Goal: Task Accomplishment & Management: Complete application form

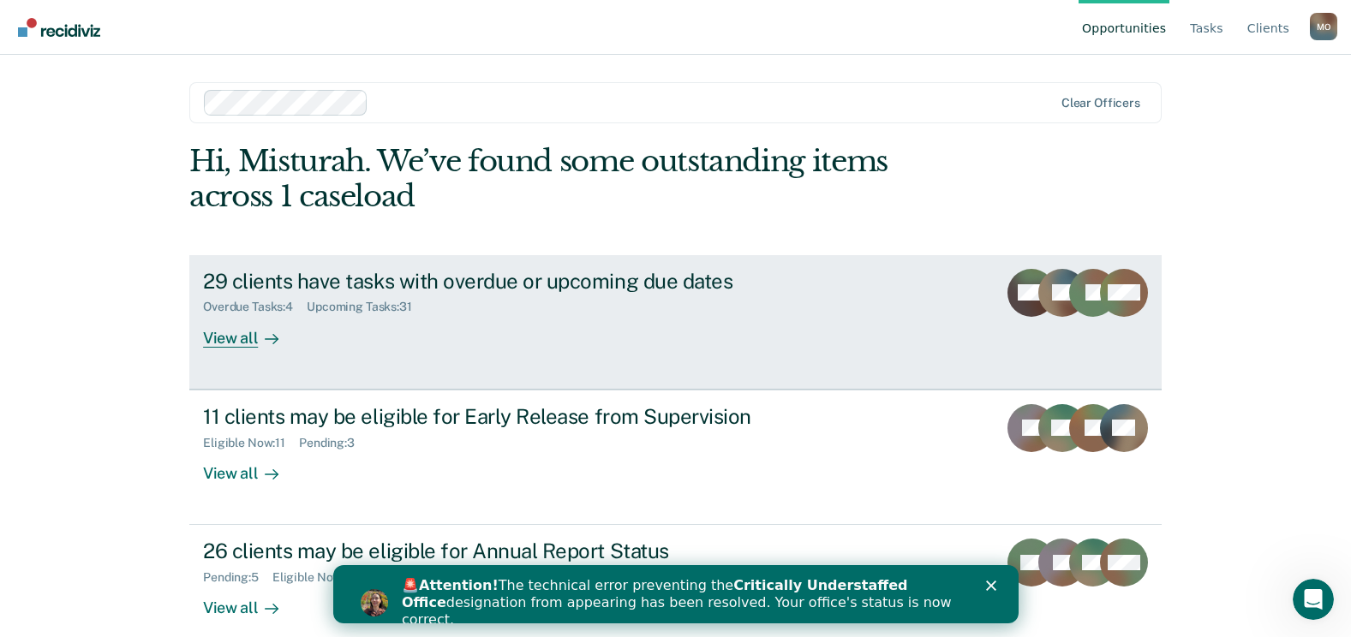
scroll to position [22, 0]
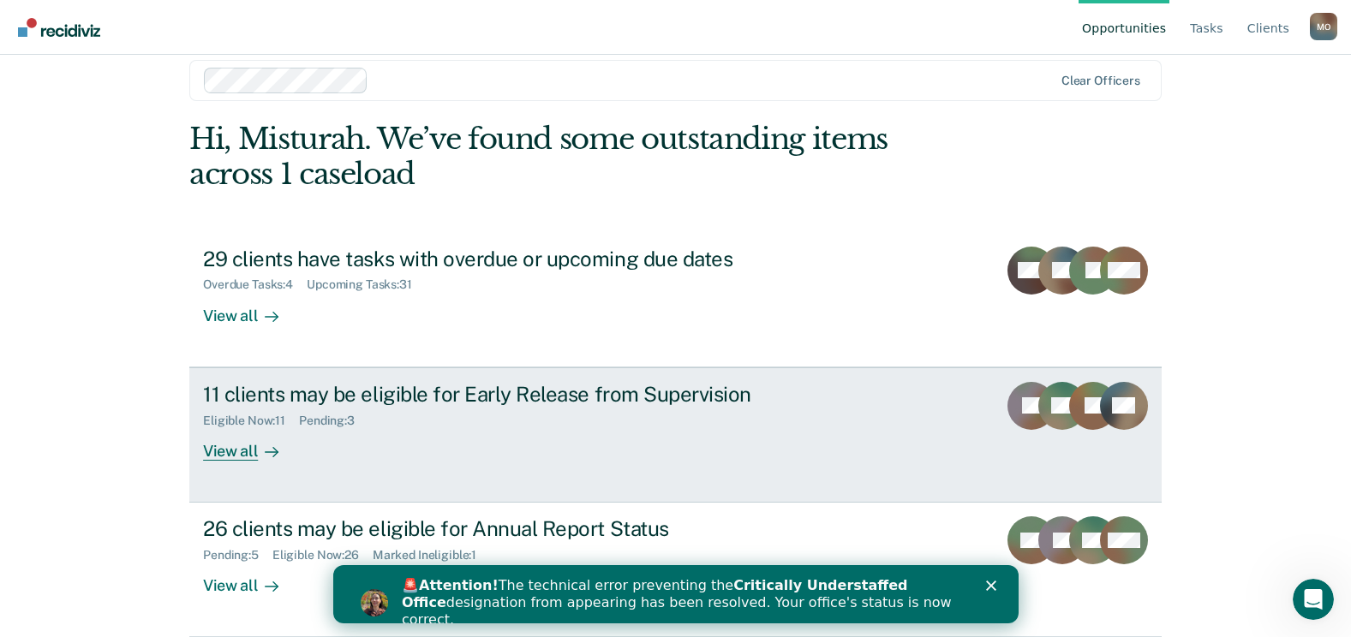
click at [364, 400] on div "11 clients may be eligible for Early Release from Supervision" at bounding box center [503, 394] width 601 height 25
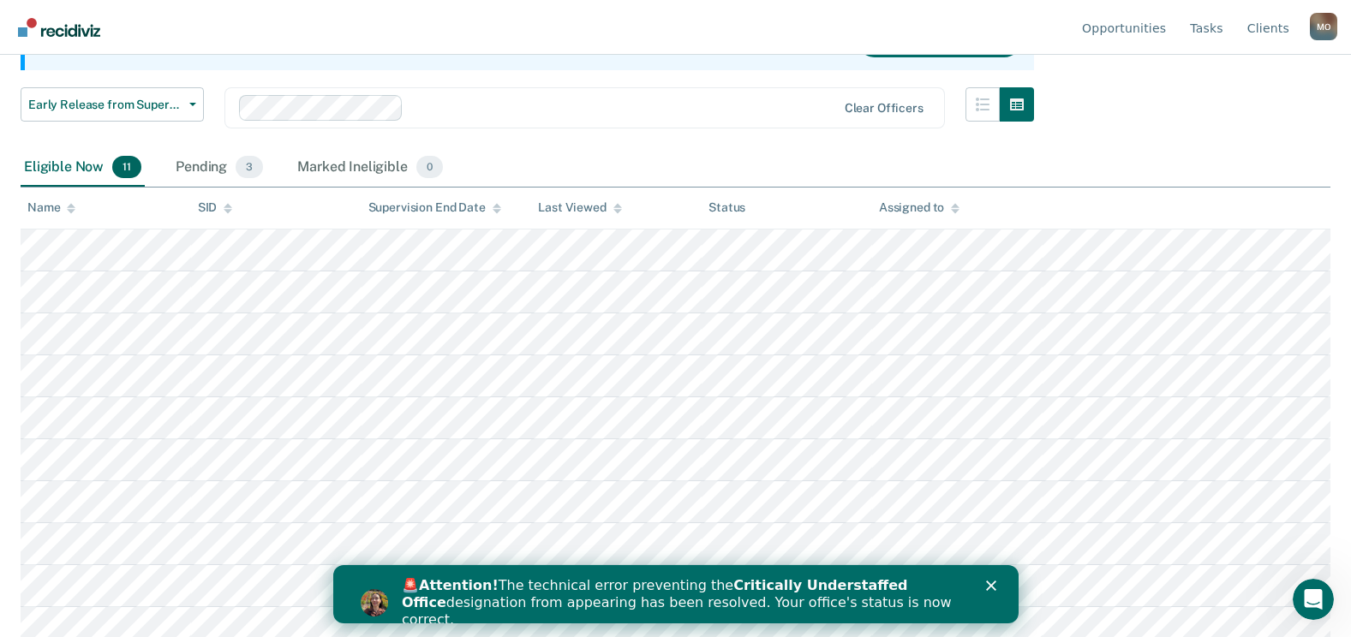
scroll to position [257, 0]
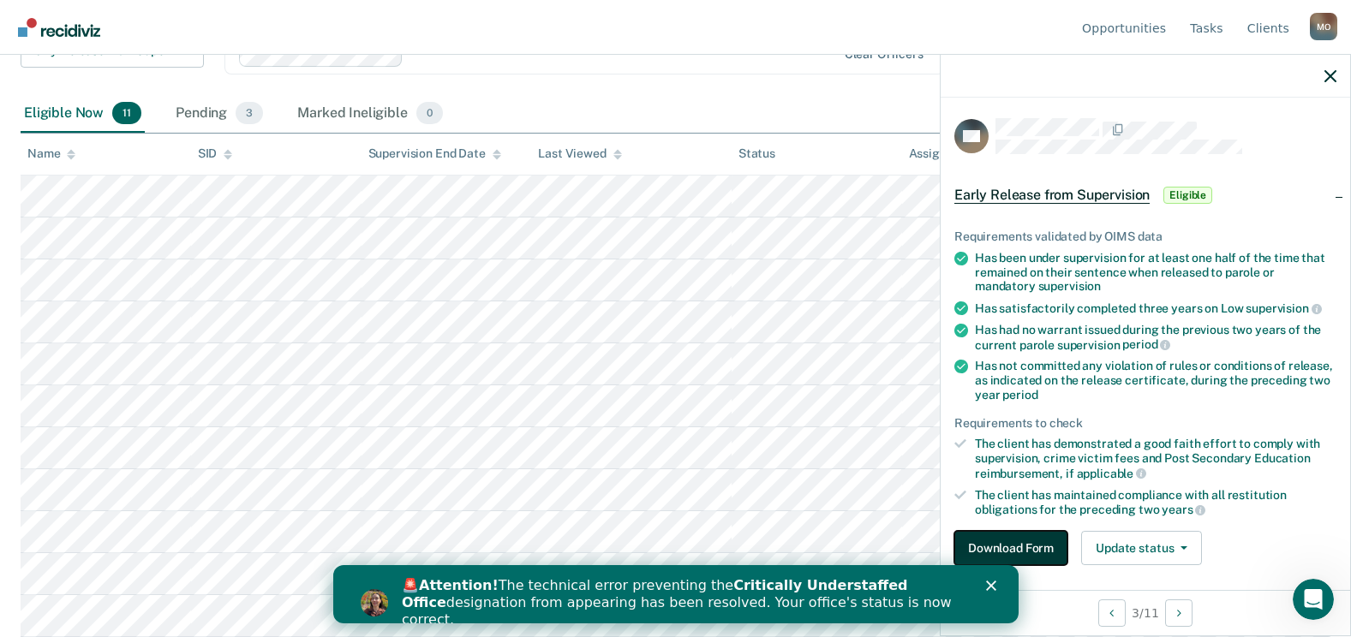
click at [968, 538] on button "Download Form" at bounding box center [1010, 548] width 113 height 34
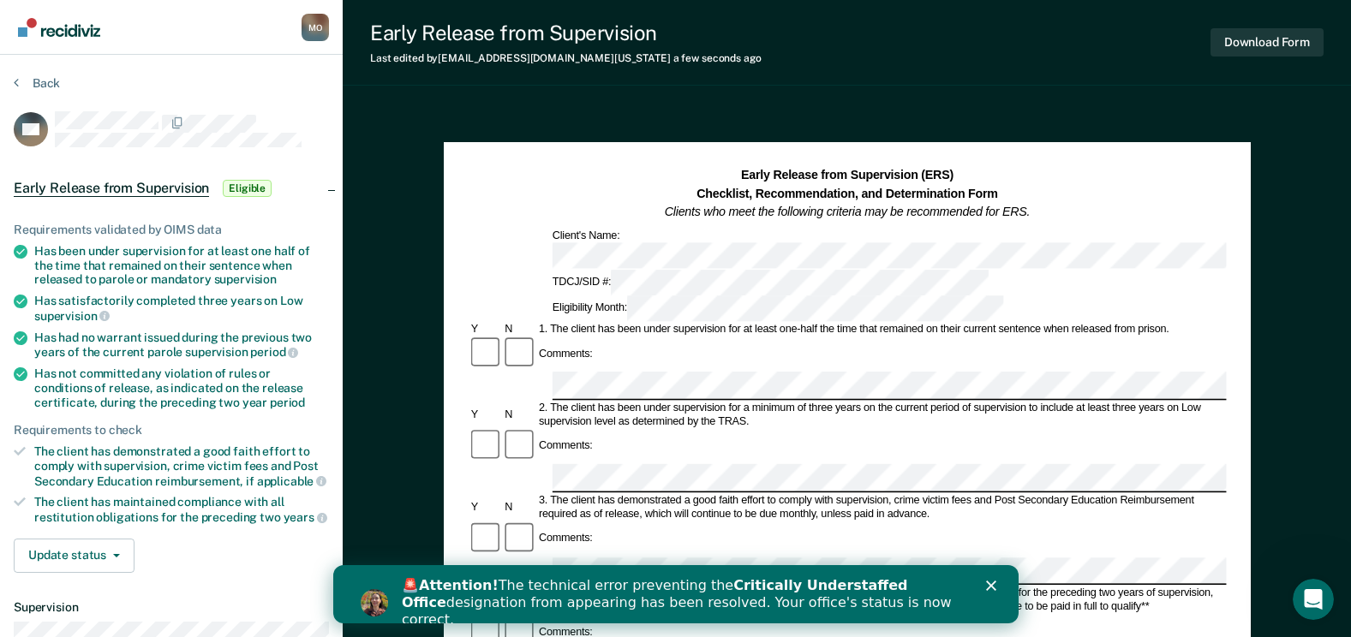
click at [683, 428] on div "Comments:" at bounding box center [847, 446] width 758 height 36
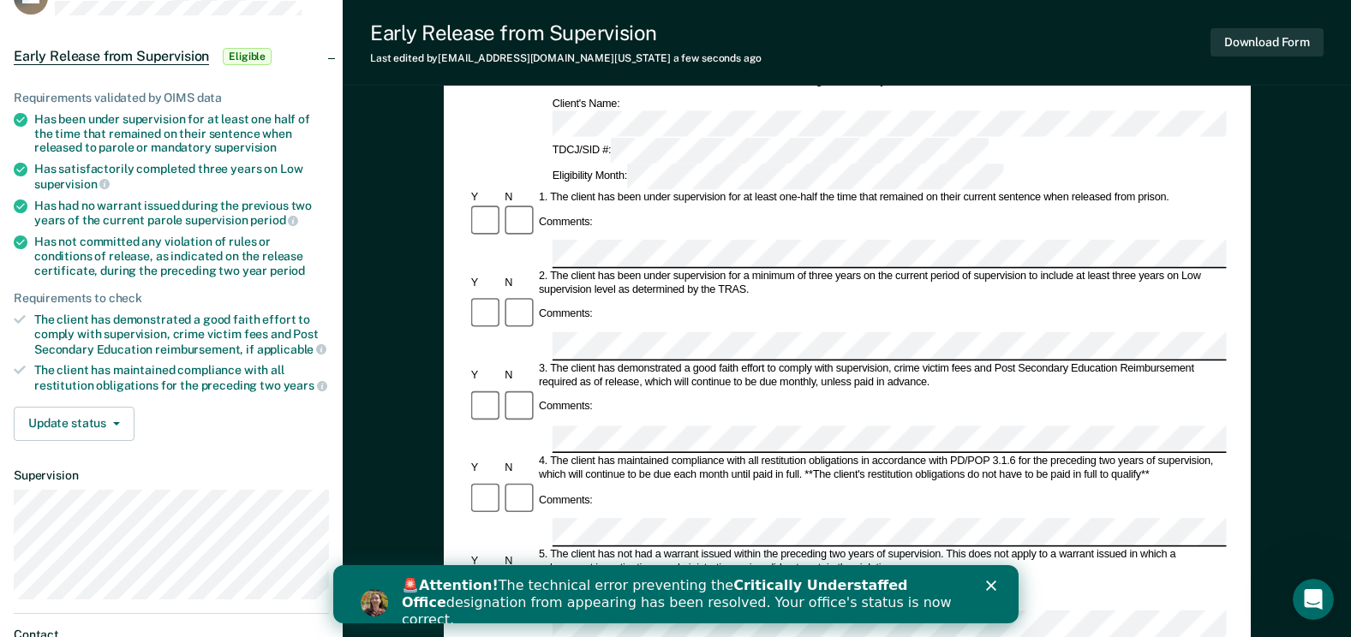
scroll to position [200, 0]
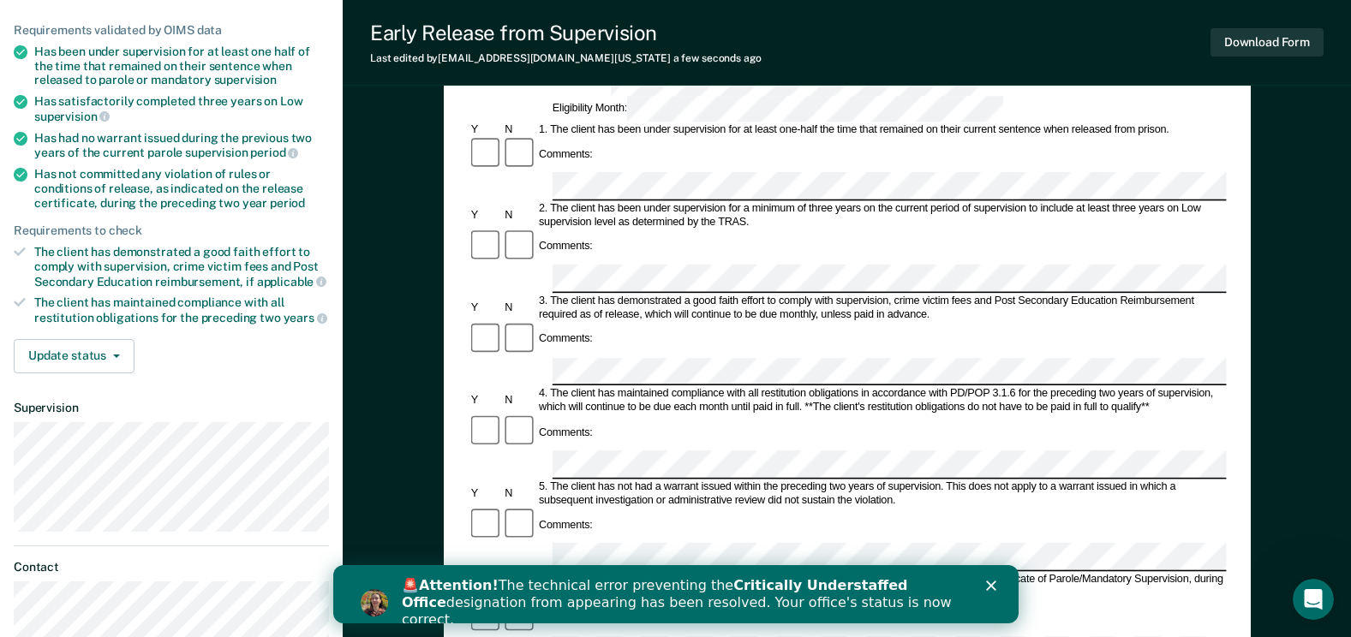
click at [629, 415] on div "Comments:" at bounding box center [847, 433] width 758 height 36
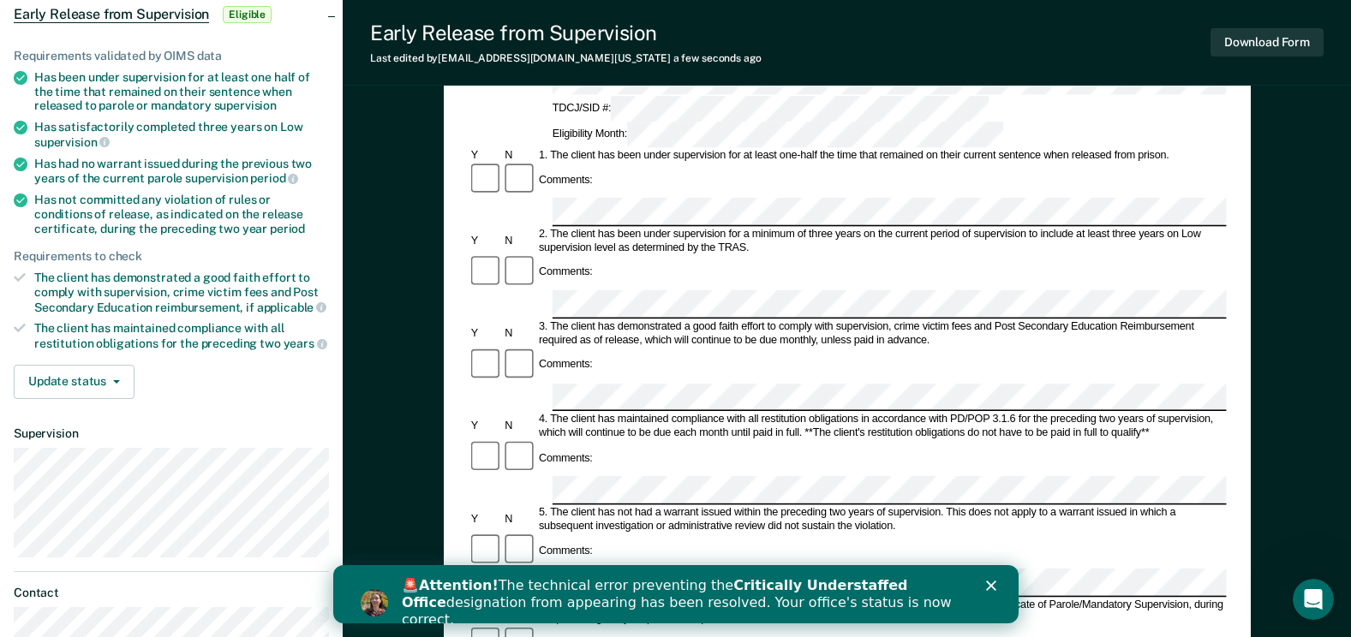
scroll to position [0, 0]
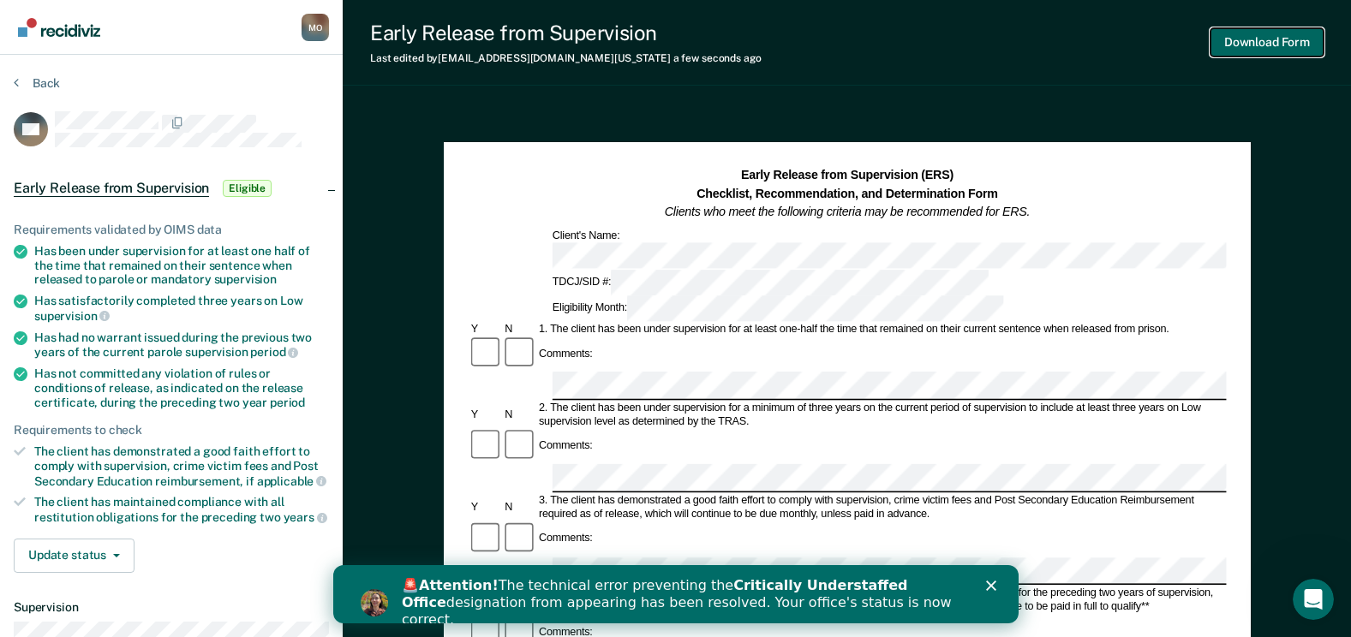
click at [1254, 36] on button "Download Form" at bounding box center [1266, 42] width 113 height 28
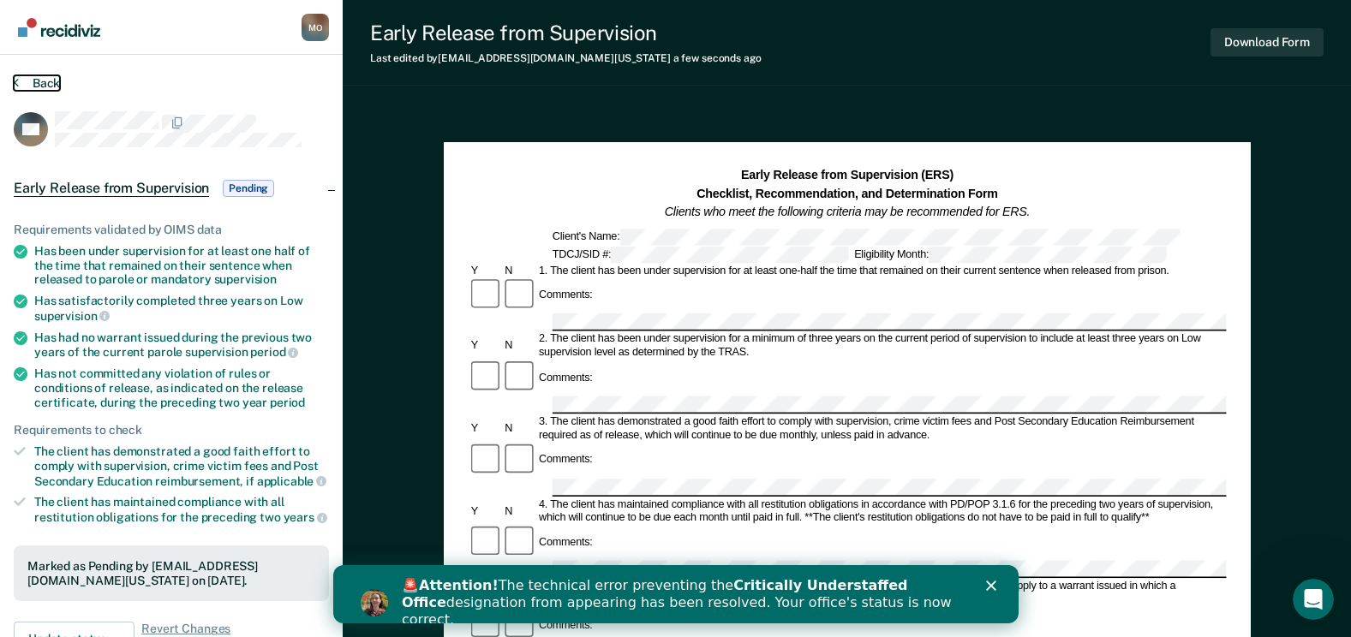
click at [43, 81] on button "Back" at bounding box center [37, 82] width 46 height 15
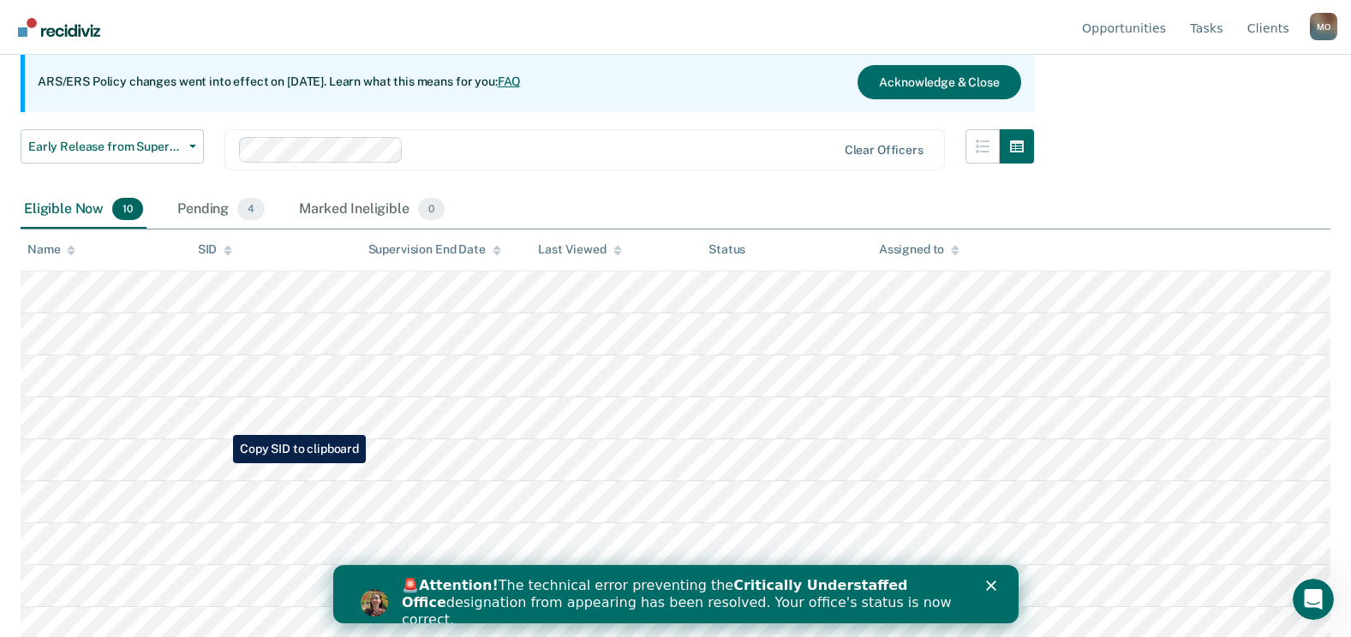
scroll to position [215, 0]
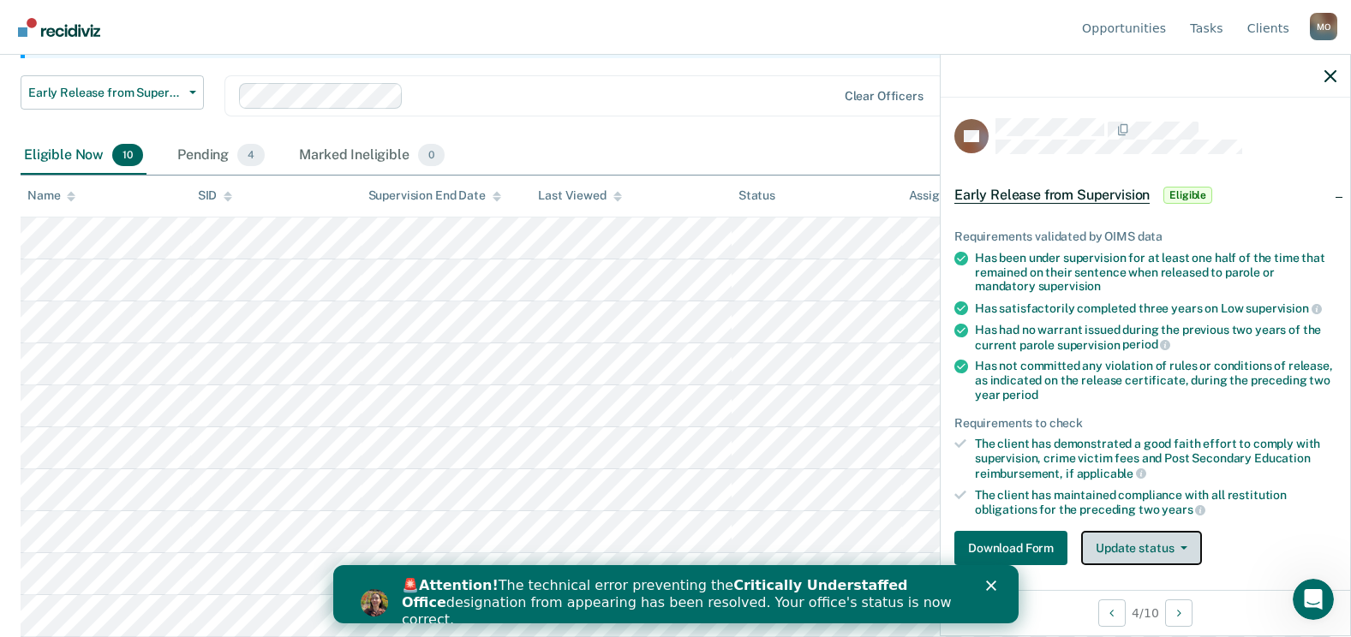
click at [1176, 541] on button "Update status" at bounding box center [1141, 548] width 121 height 34
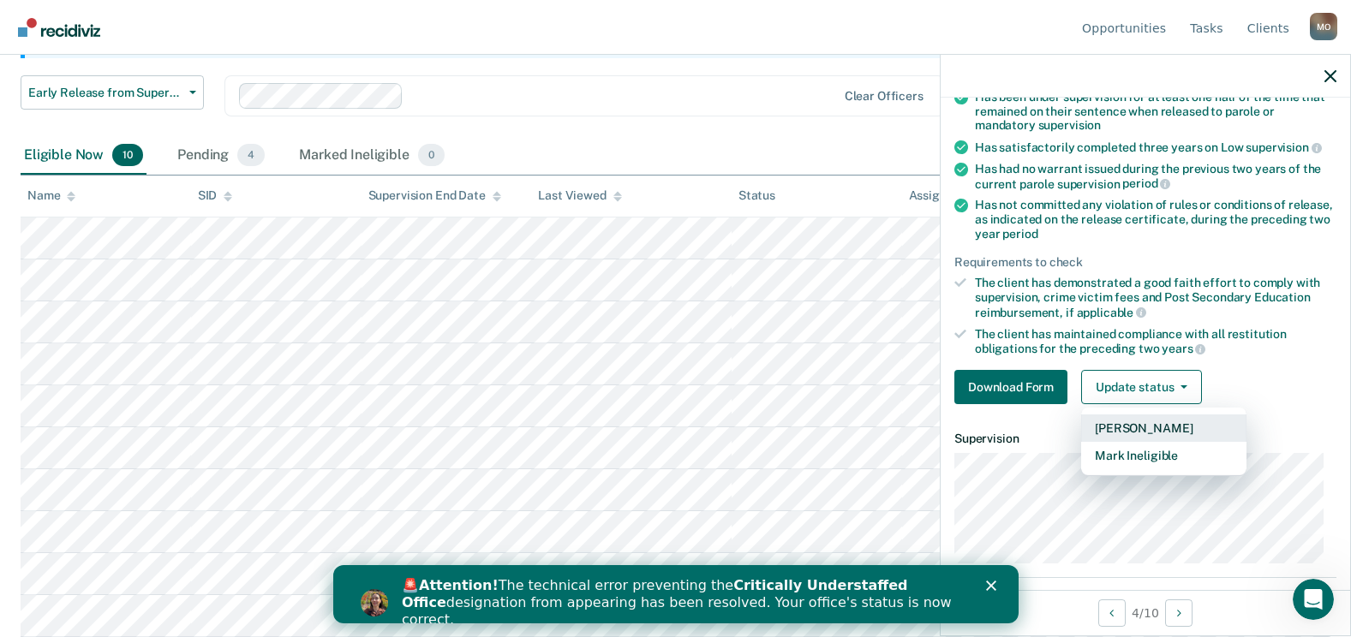
scroll to position [200, 0]
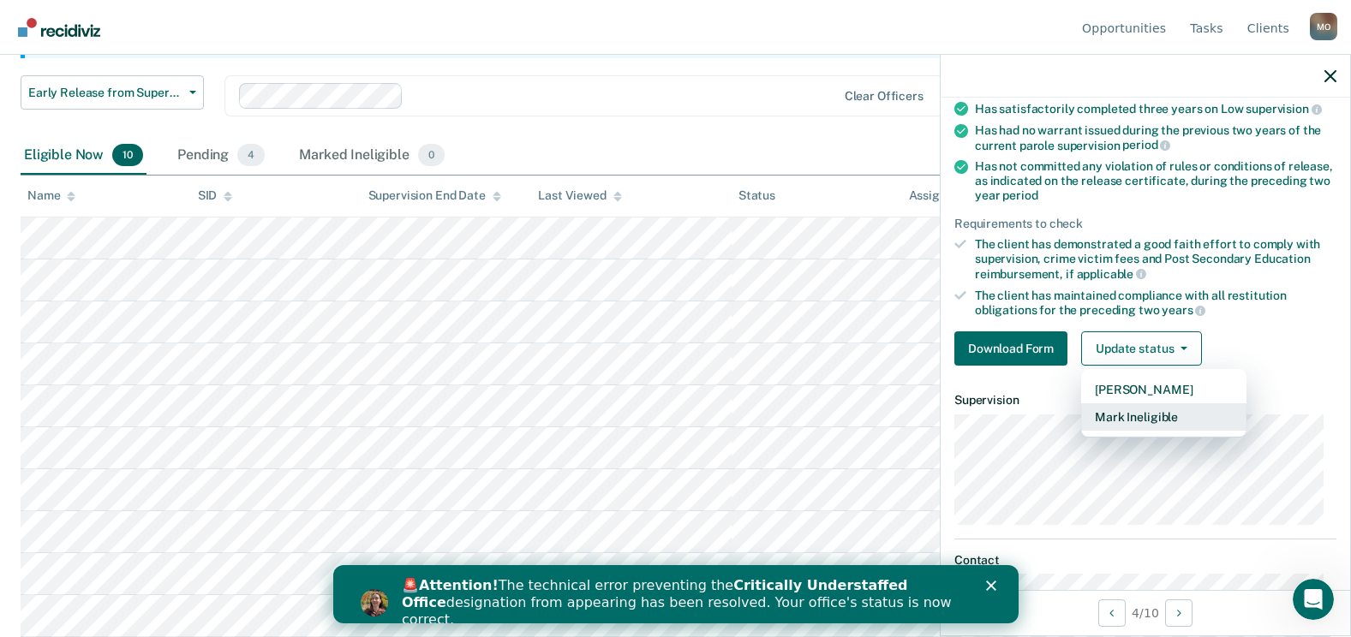
click at [1155, 418] on button "Mark Ineligible" at bounding box center [1163, 416] width 165 height 27
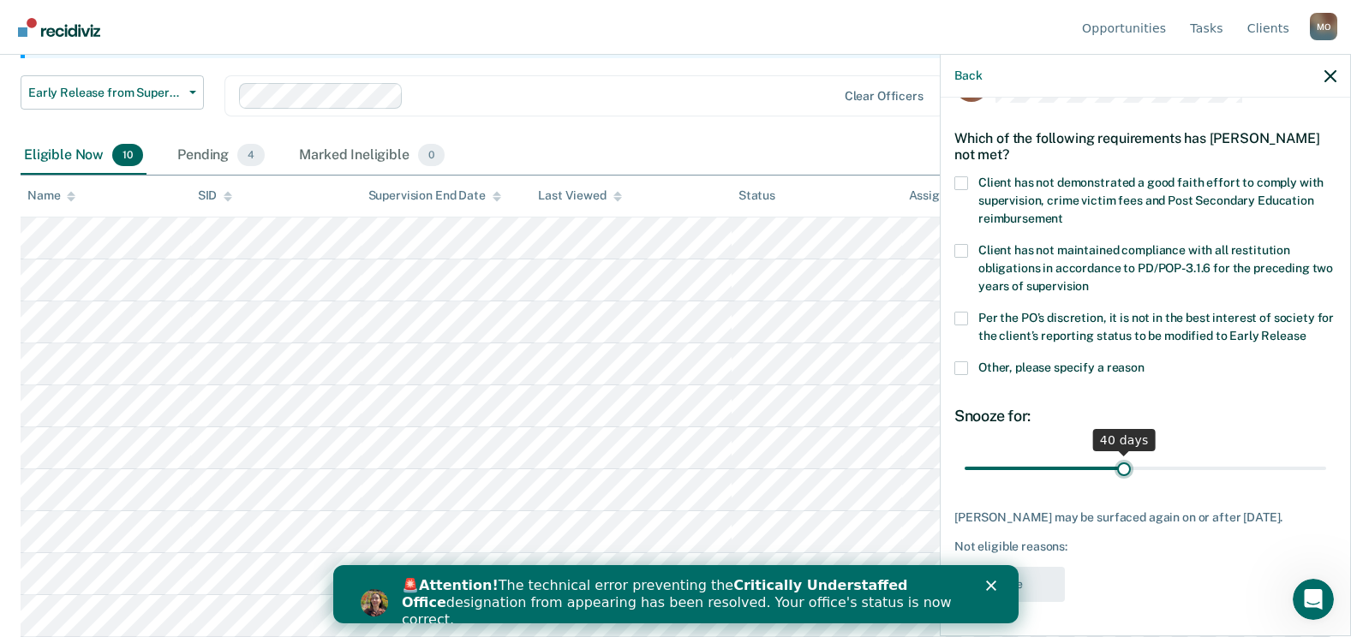
drag, startPoint x: 1079, startPoint y: 455, endPoint x: 1119, endPoint y: 445, distance: 41.4
type input "40"
click at [1119, 453] on input "range" at bounding box center [1146, 468] width 362 height 30
click at [995, 584] on icon "Close" at bounding box center [990, 586] width 10 height 10
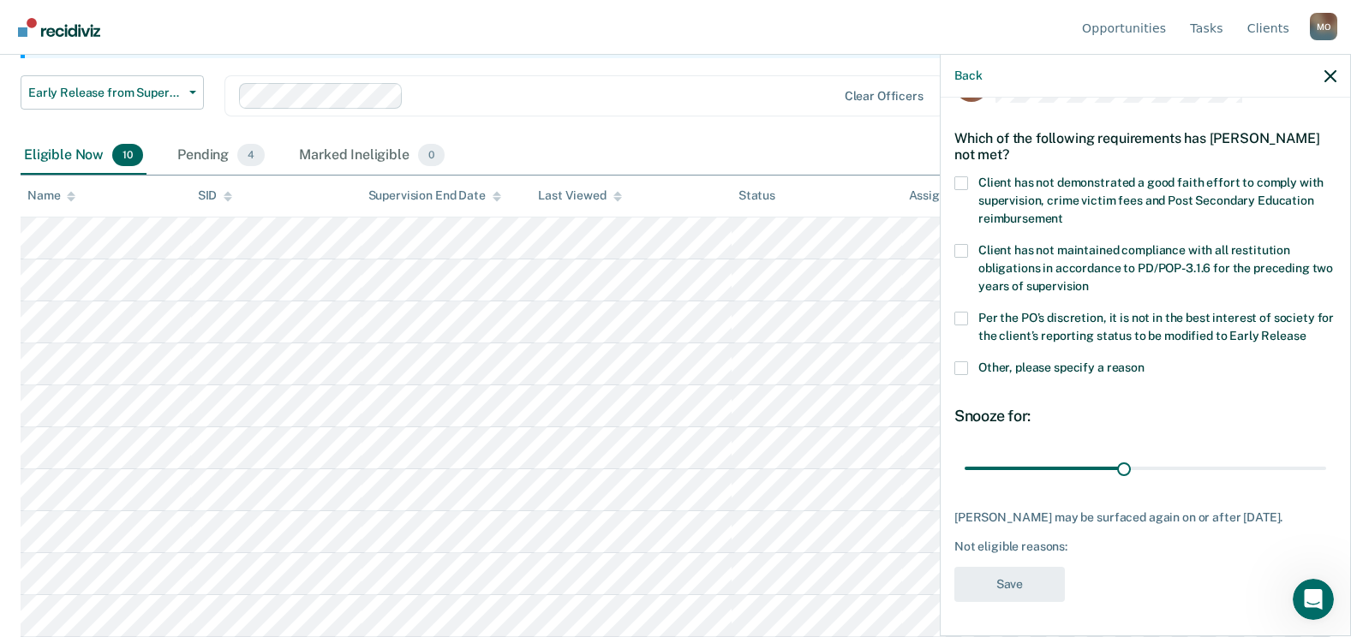
click at [965, 176] on span at bounding box center [961, 183] width 14 height 14
click at [1063, 212] on input "Client has not demonstrated a good faith effort to comply with supervision, cri…" at bounding box center [1063, 212] width 0 height 0
click at [1023, 580] on button "Save" at bounding box center [1009, 584] width 111 height 35
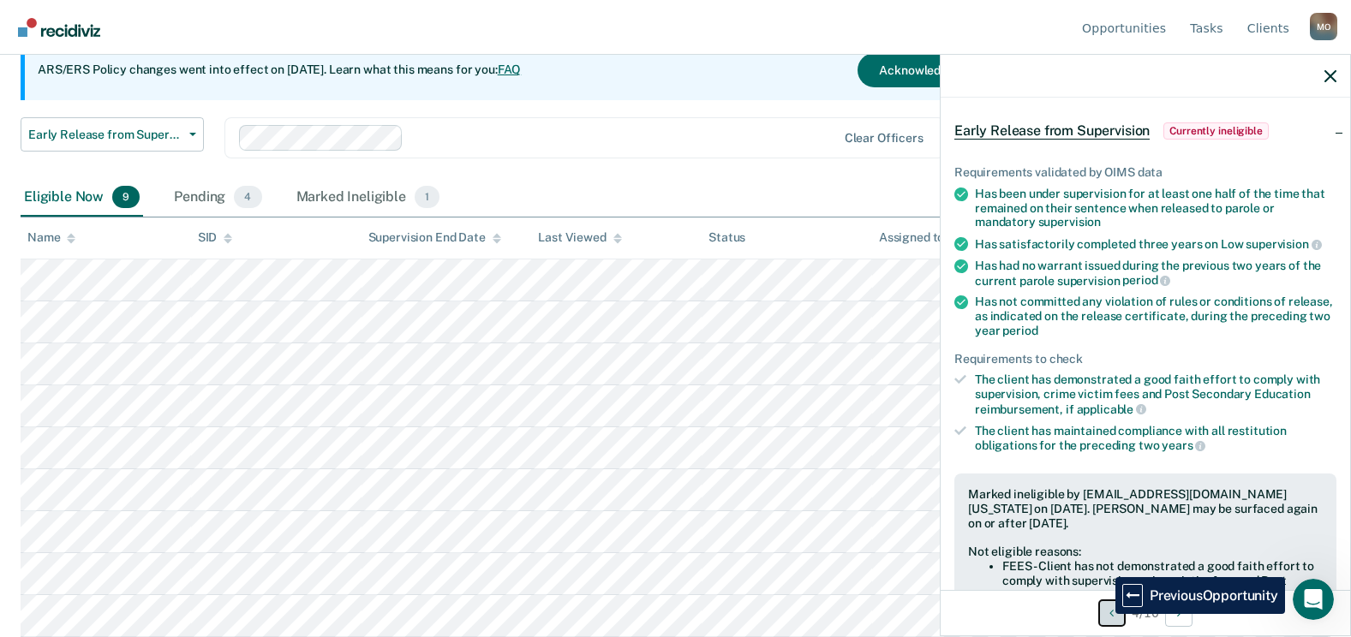
click at [1103, 614] on button "Previous Opportunity" at bounding box center [1111, 613] width 27 height 27
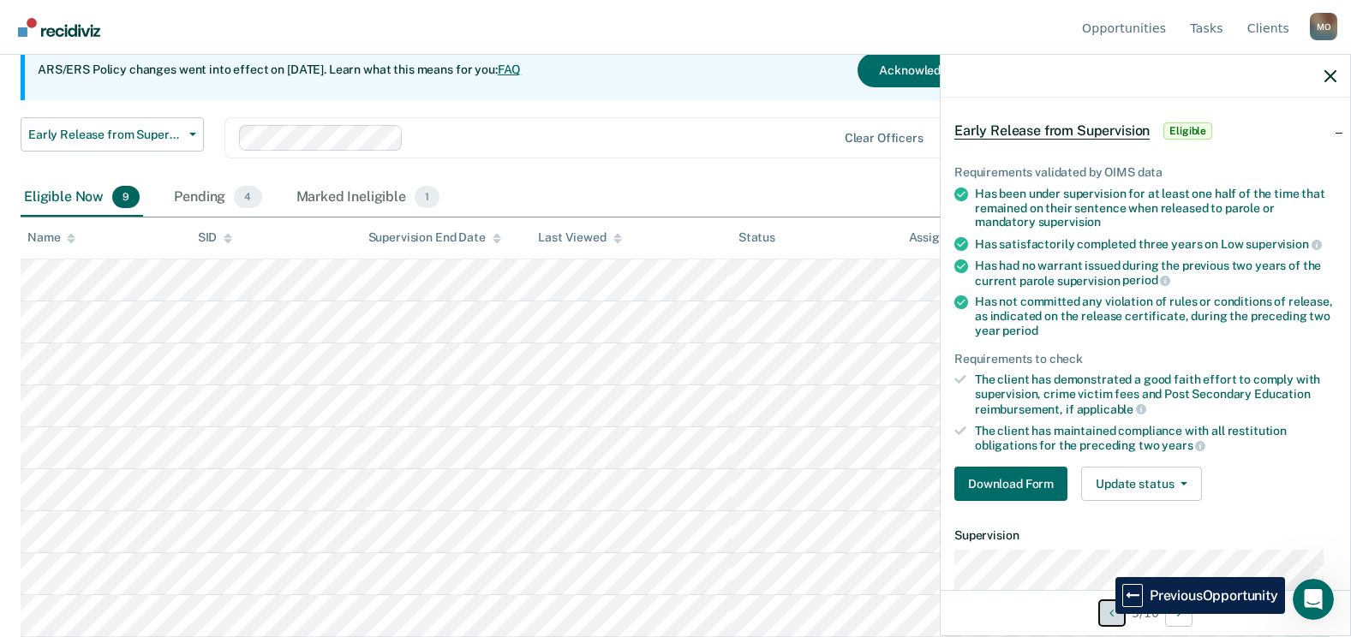
click at [1103, 614] on button "Previous Opportunity" at bounding box center [1111, 613] width 27 height 27
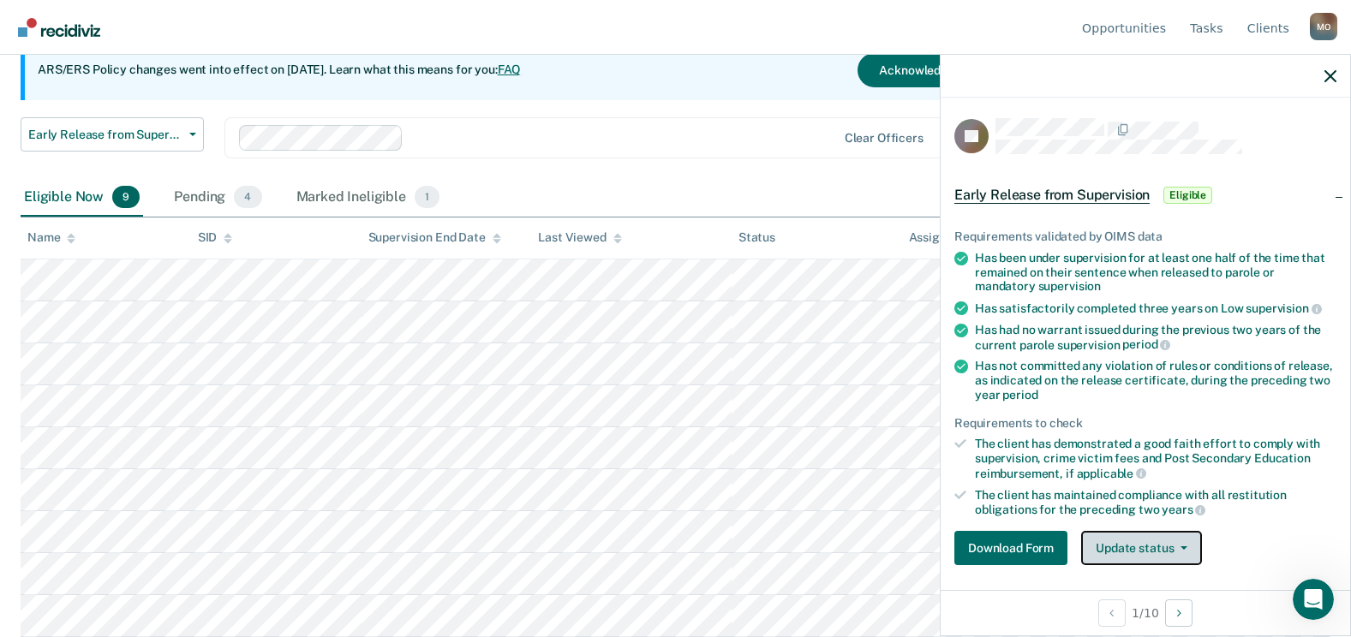
click at [1133, 535] on button "Update status" at bounding box center [1141, 548] width 121 height 34
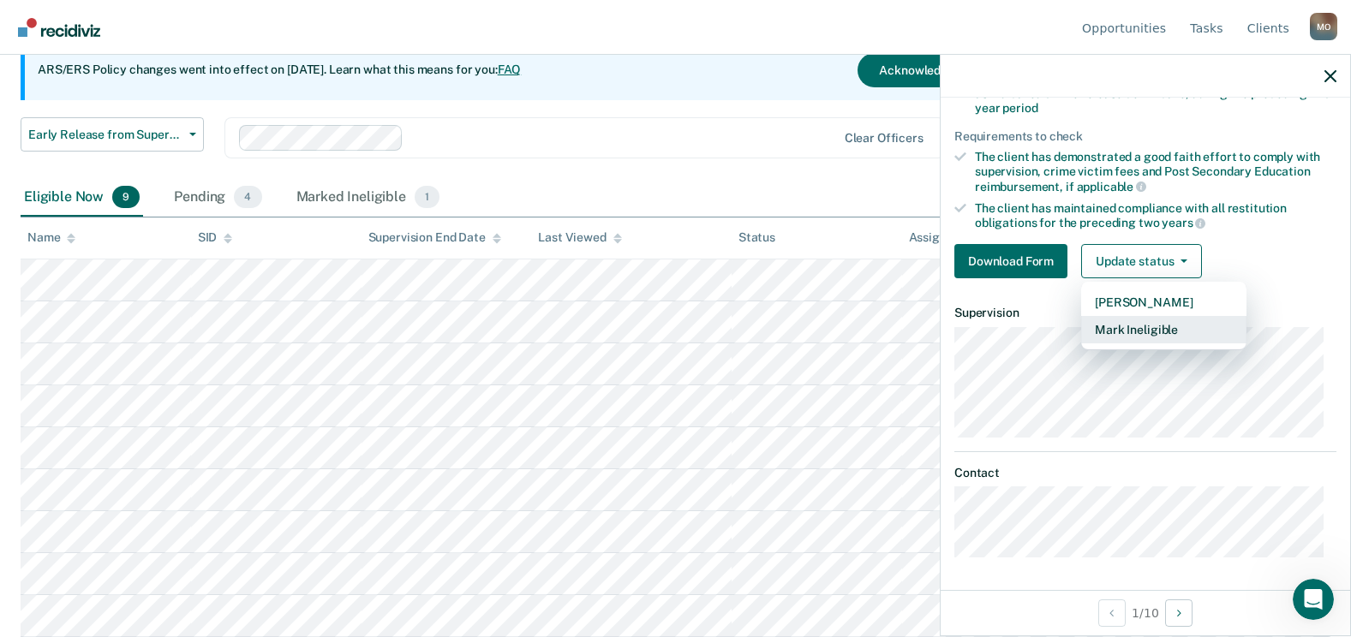
click at [1129, 325] on button "Mark Ineligible" at bounding box center [1163, 329] width 165 height 27
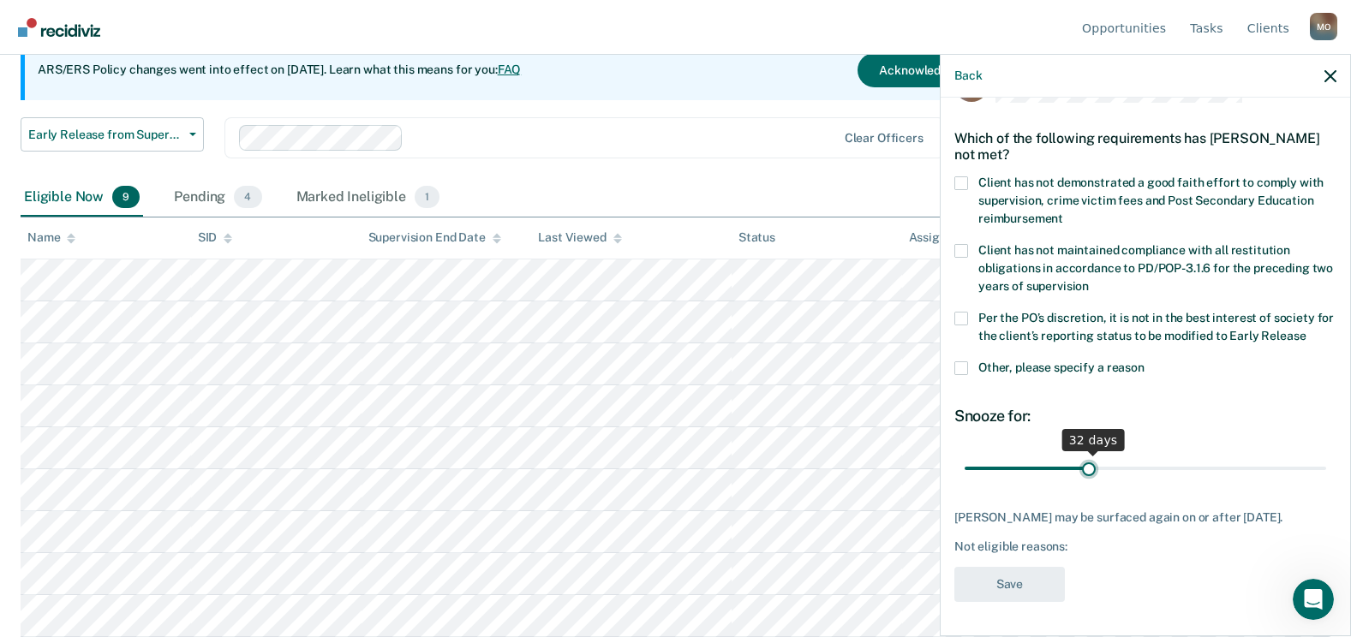
type input "30"
click at [1079, 453] on input "range" at bounding box center [1146, 468] width 362 height 30
click at [1043, 182] on span "Client has not demonstrated a good faith effort to comply with supervision, cri…" at bounding box center [1150, 201] width 345 height 50
click at [1063, 212] on input "Client has not demonstrated a good faith effort to comply with supervision, cri…" at bounding box center [1063, 212] width 0 height 0
click at [1035, 590] on button "Save" at bounding box center [1009, 584] width 111 height 35
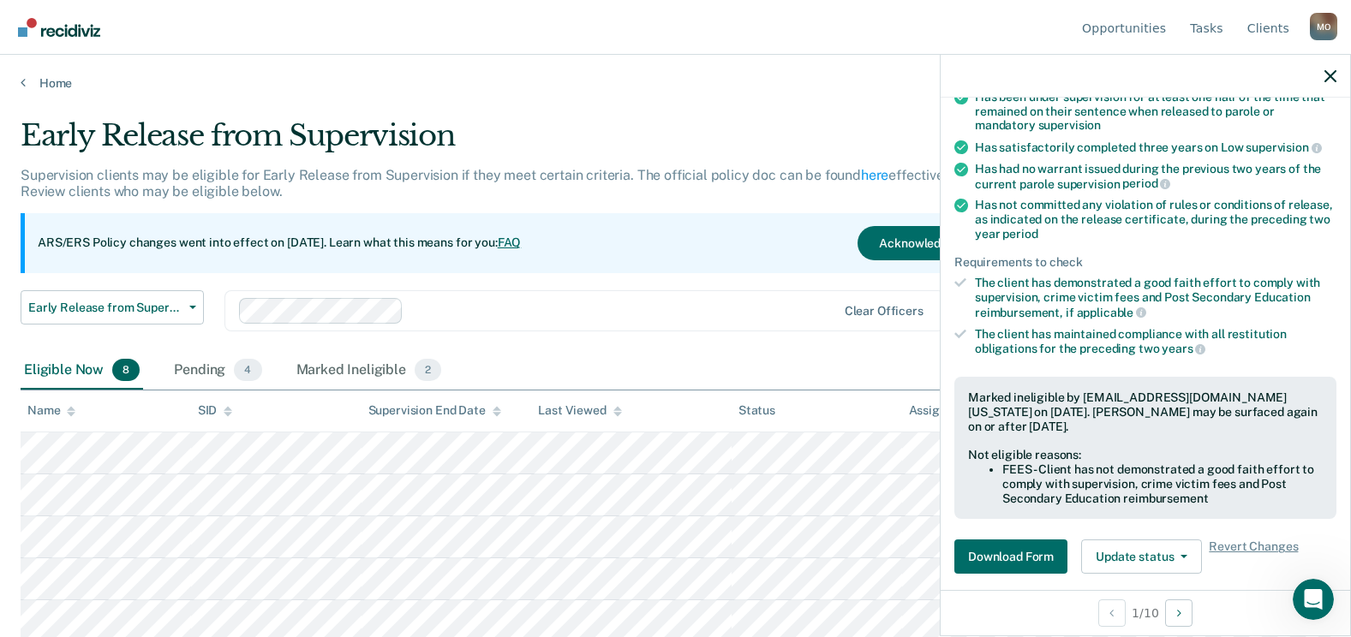
scroll to position [200, 0]
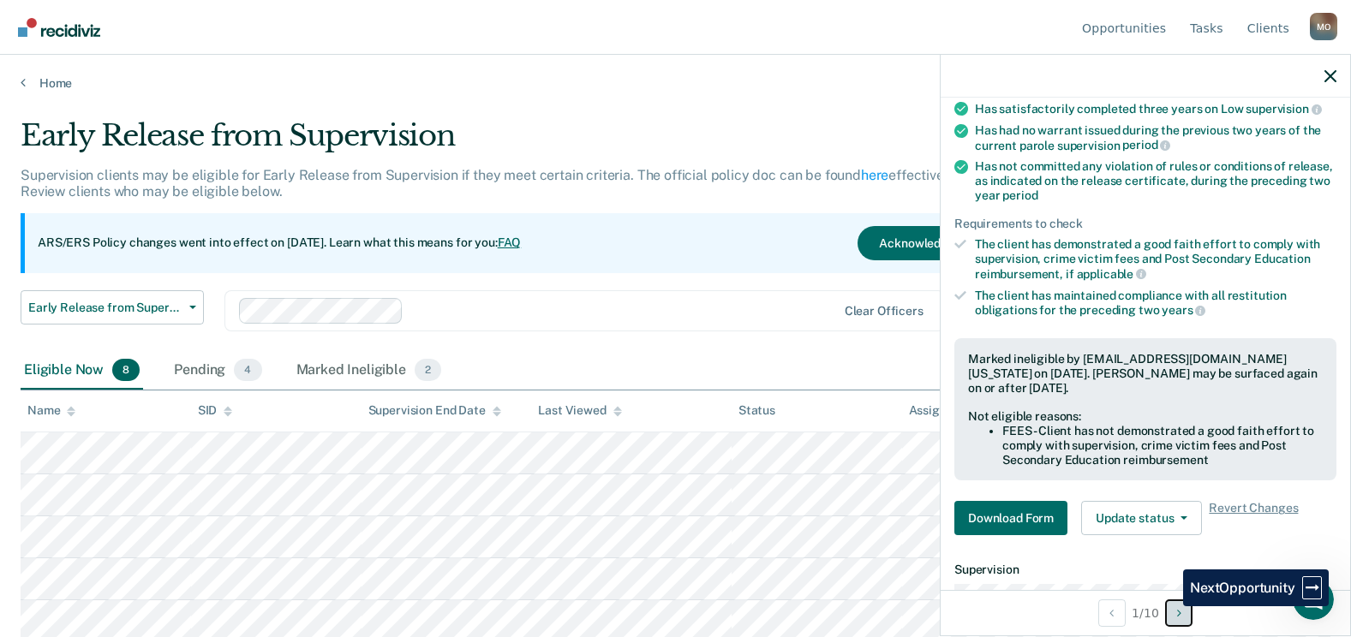
click at [1170, 607] on button "Next Opportunity" at bounding box center [1178, 613] width 27 height 27
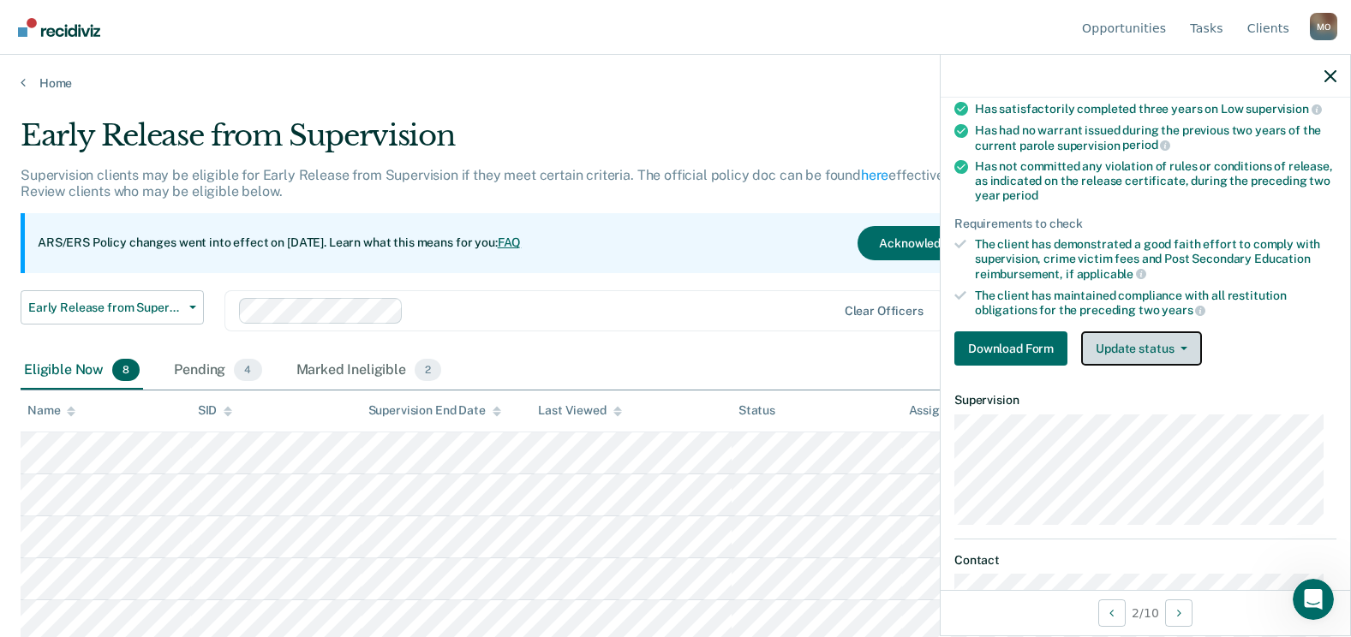
click at [1168, 344] on button "Update status" at bounding box center [1141, 349] width 121 height 34
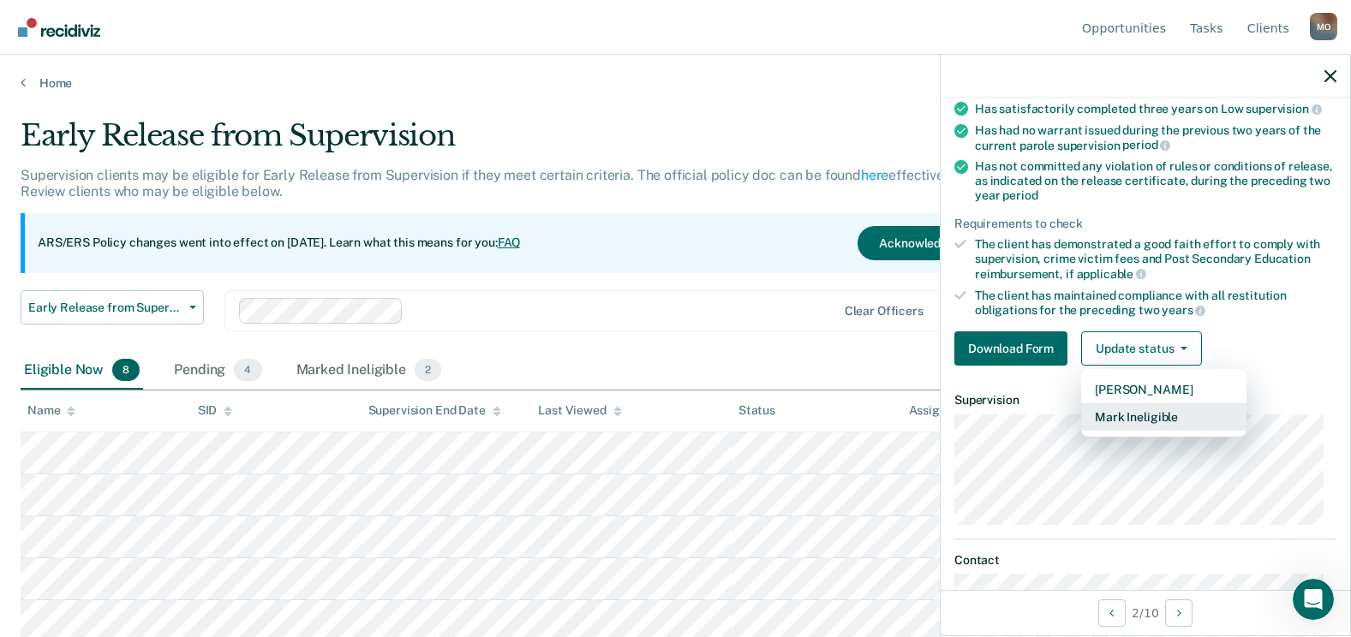
click at [1121, 411] on button "Mark Ineligible" at bounding box center [1163, 416] width 165 height 27
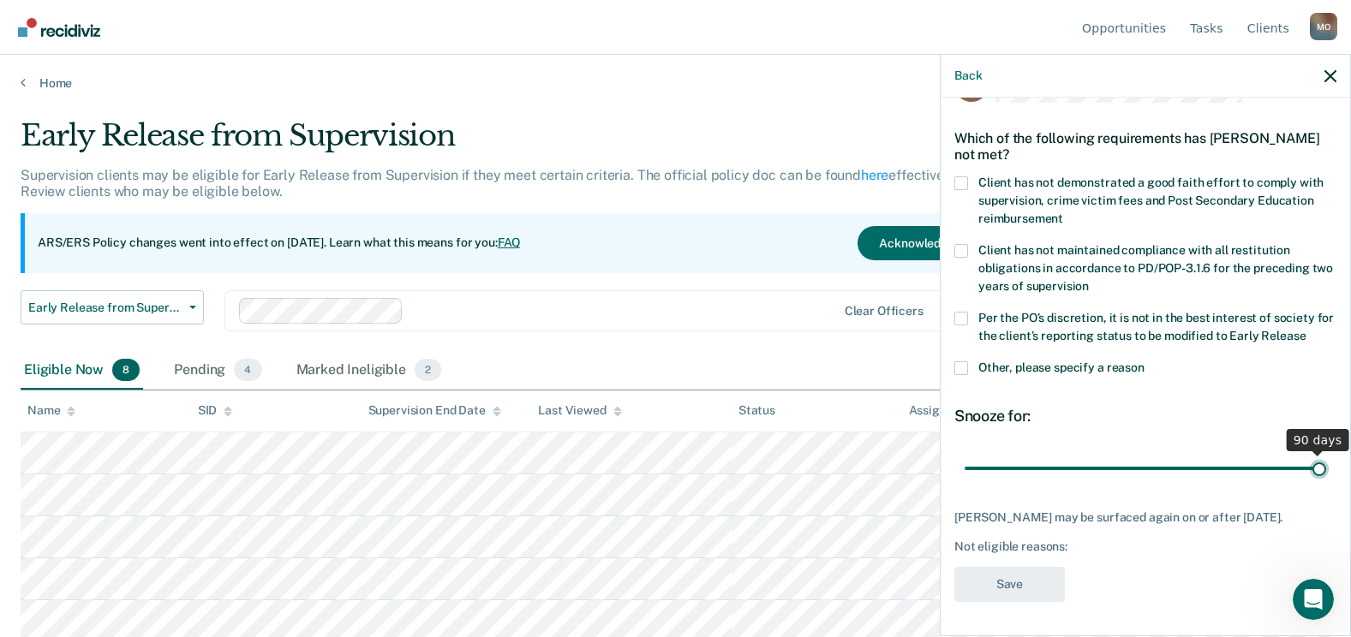
drag, startPoint x: 1079, startPoint y: 453, endPoint x: 1320, endPoint y: 435, distance: 241.4
type input "90"
click at [1320, 453] on input "range" at bounding box center [1146, 468] width 362 height 30
click at [990, 183] on span "Client has not demonstrated a good faith effort to comply with supervision, cri…" at bounding box center [1150, 201] width 345 height 50
click at [1063, 212] on input "Client has not demonstrated a good faith effort to comply with supervision, cri…" at bounding box center [1063, 212] width 0 height 0
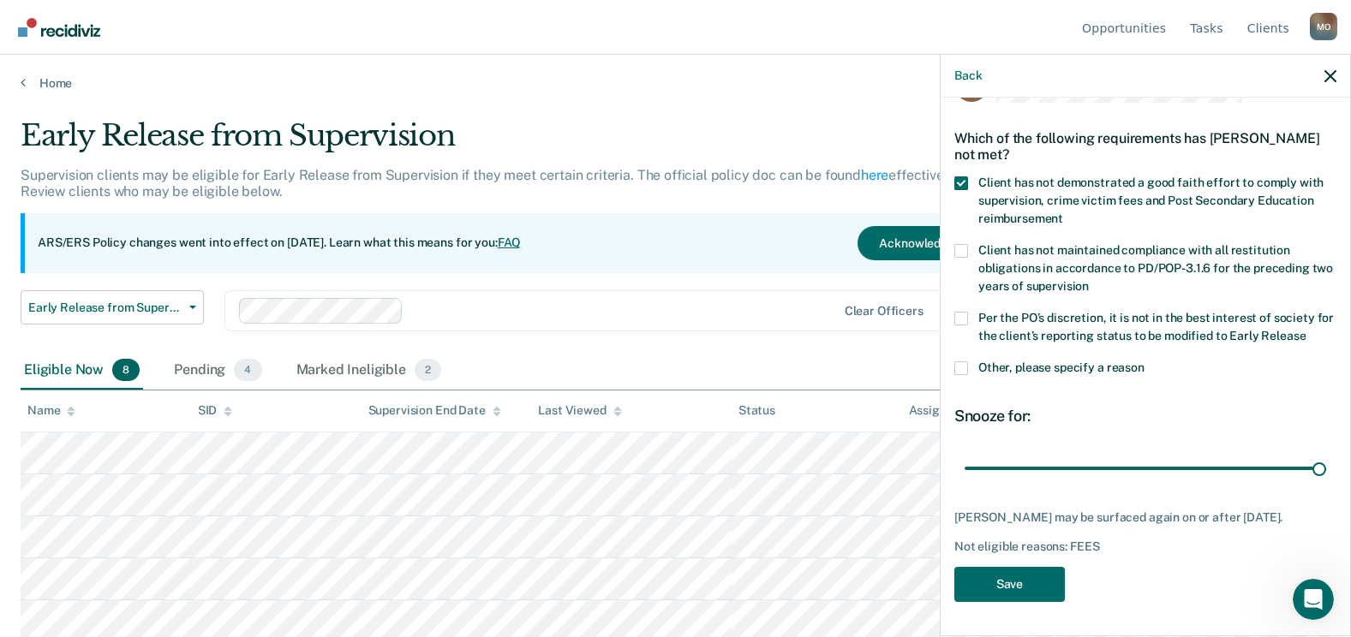
click at [1019, 260] on span "Client has not maintained compliance with all restitution obligations in accord…" at bounding box center [1155, 268] width 355 height 50
click at [1089, 280] on input "Client has not maintained compliance with all restitution obligations in accord…" at bounding box center [1089, 280] width 0 height 0
click at [1020, 320] on span "Per the PO’s discretion, it is not in the best interest of society for the clie…" at bounding box center [1156, 327] width 356 height 32
click at [1306, 330] on input "Per the PO’s discretion, it is not in the best interest of society for the clie…" at bounding box center [1306, 330] width 0 height 0
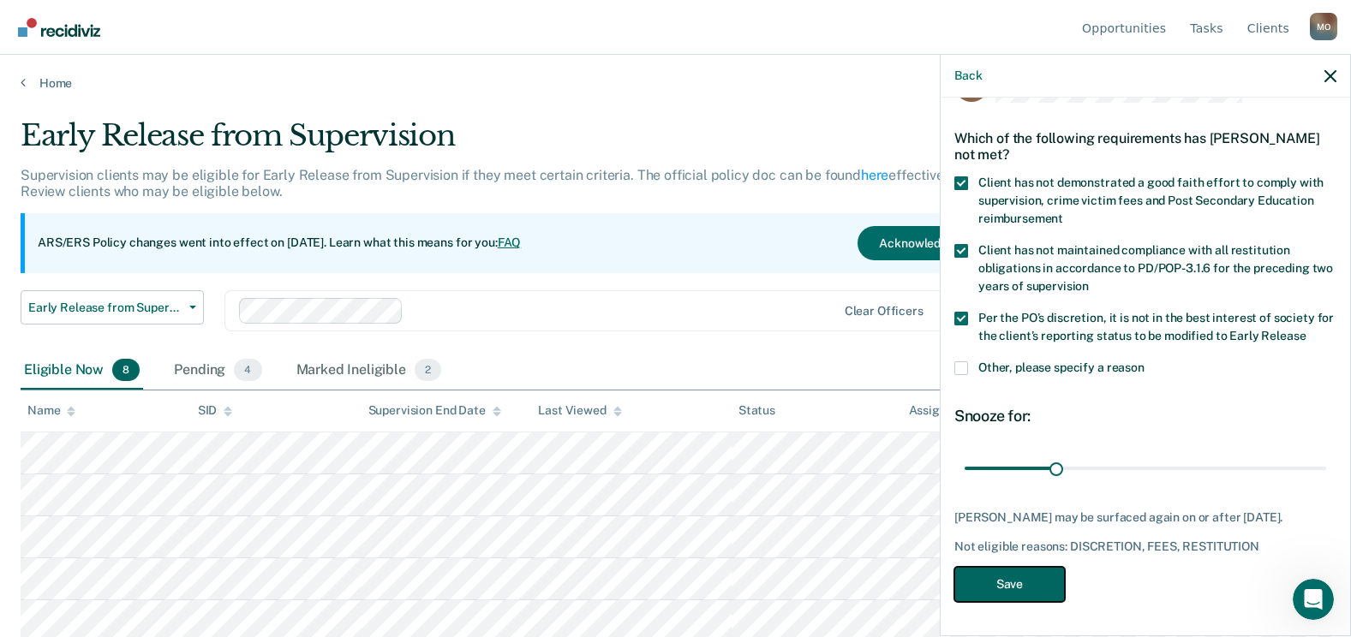
click at [983, 582] on button "Save" at bounding box center [1009, 584] width 111 height 35
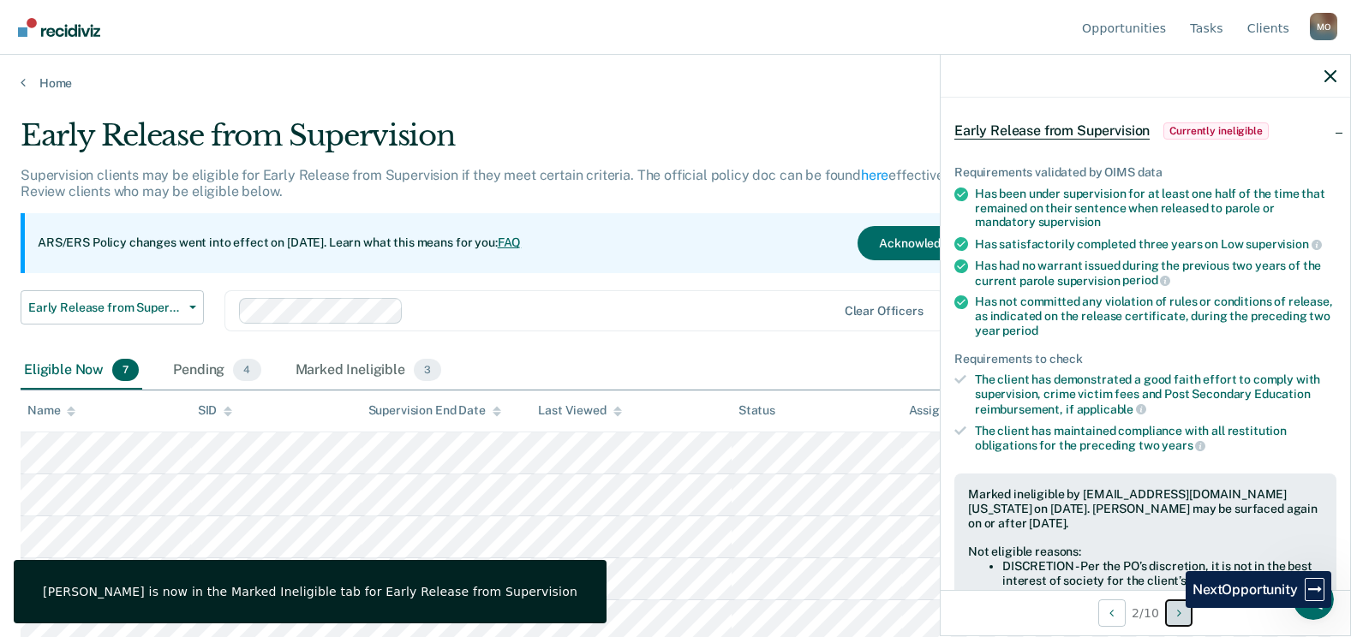
click at [1173, 608] on button "Next Opportunity" at bounding box center [1178, 613] width 27 height 27
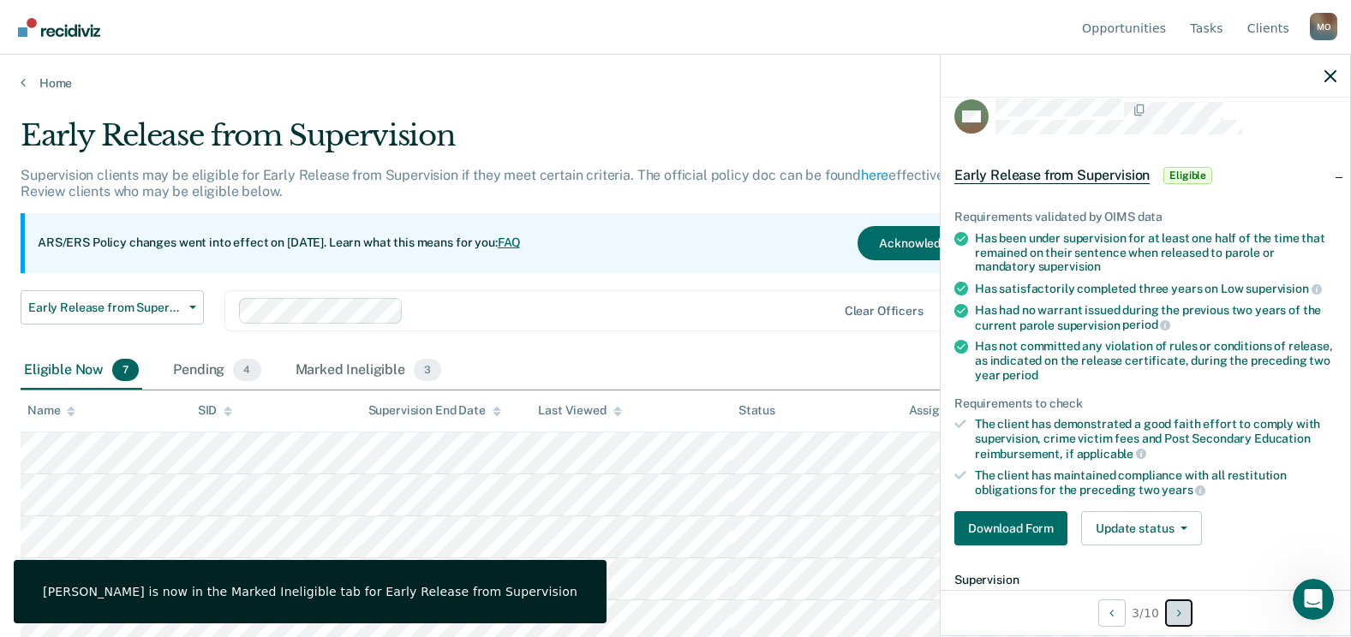
scroll to position [0, 0]
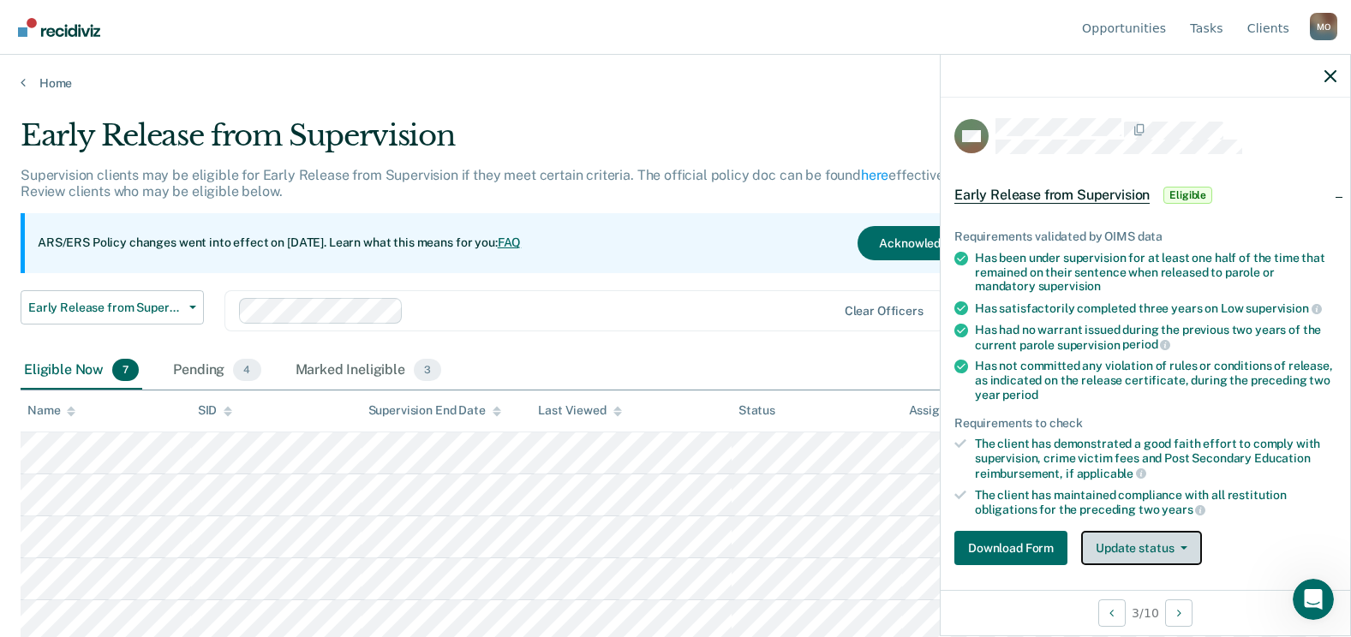
click at [1174, 547] on span "button" at bounding box center [1181, 548] width 14 height 3
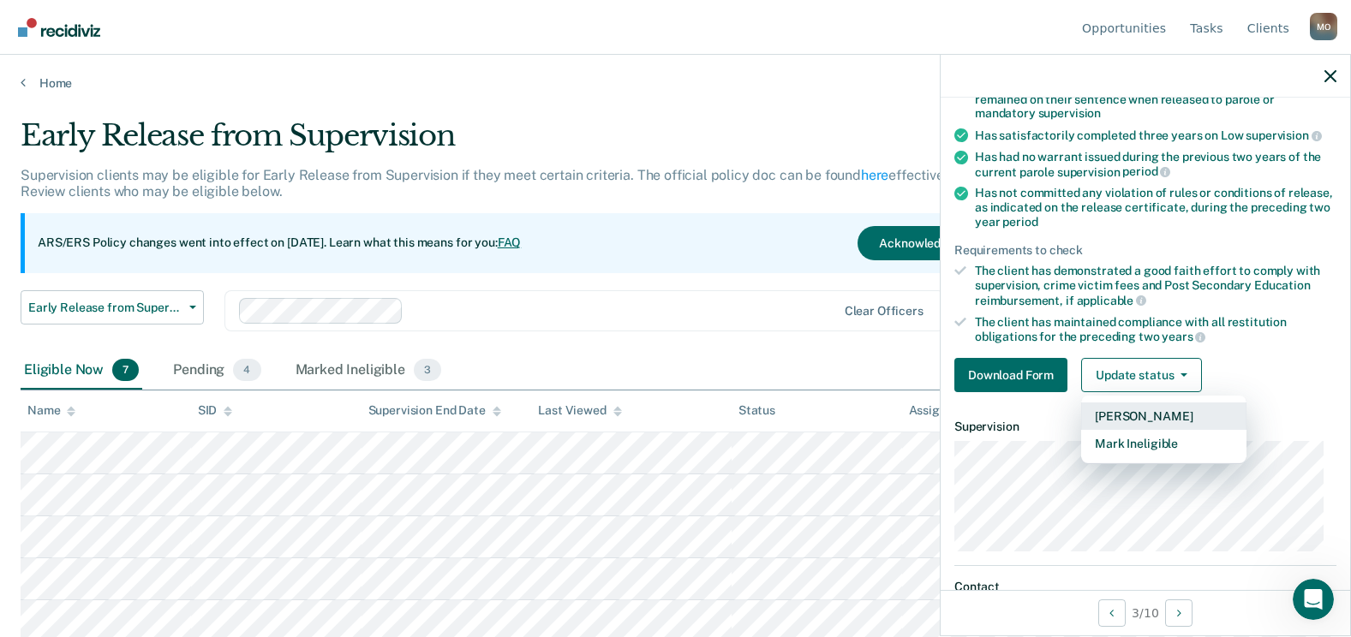
scroll to position [200, 0]
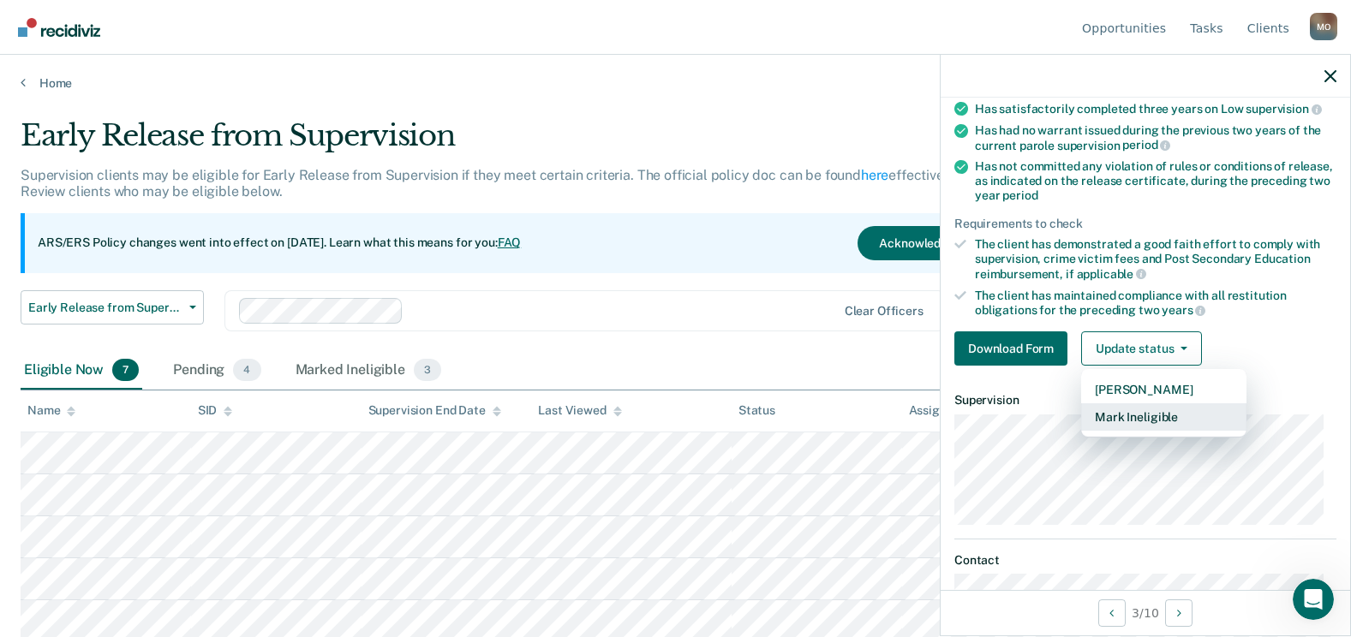
click at [1150, 418] on button "Mark Ineligible" at bounding box center [1163, 416] width 165 height 27
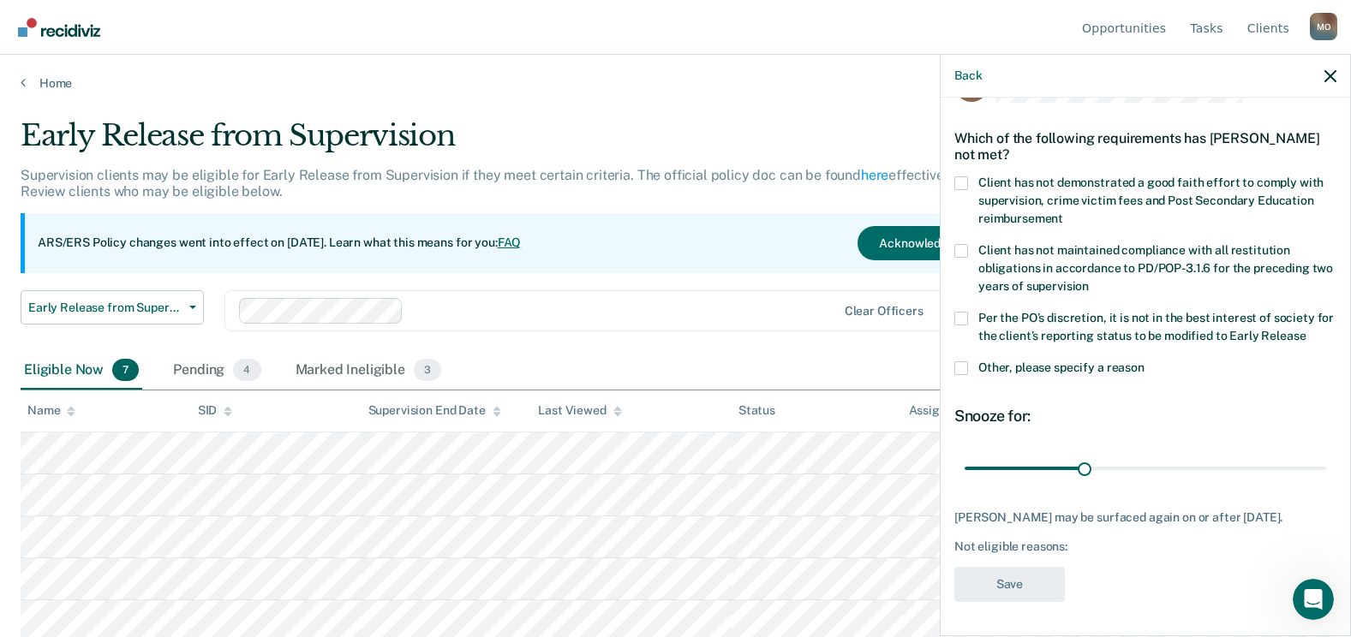
click at [1014, 193] on label "Client has not demonstrated a good faith effort to comply with supervision, cri…" at bounding box center [1145, 203] width 382 height 54
click at [1063, 212] on input "Client has not demonstrated a good faith effort to comply with supervision, cri…" at bounding box center [1063, 212] width 0 height 0
click at [1012, 580] on button "Save" at bounding box center [1009, 584] width 111 height 35
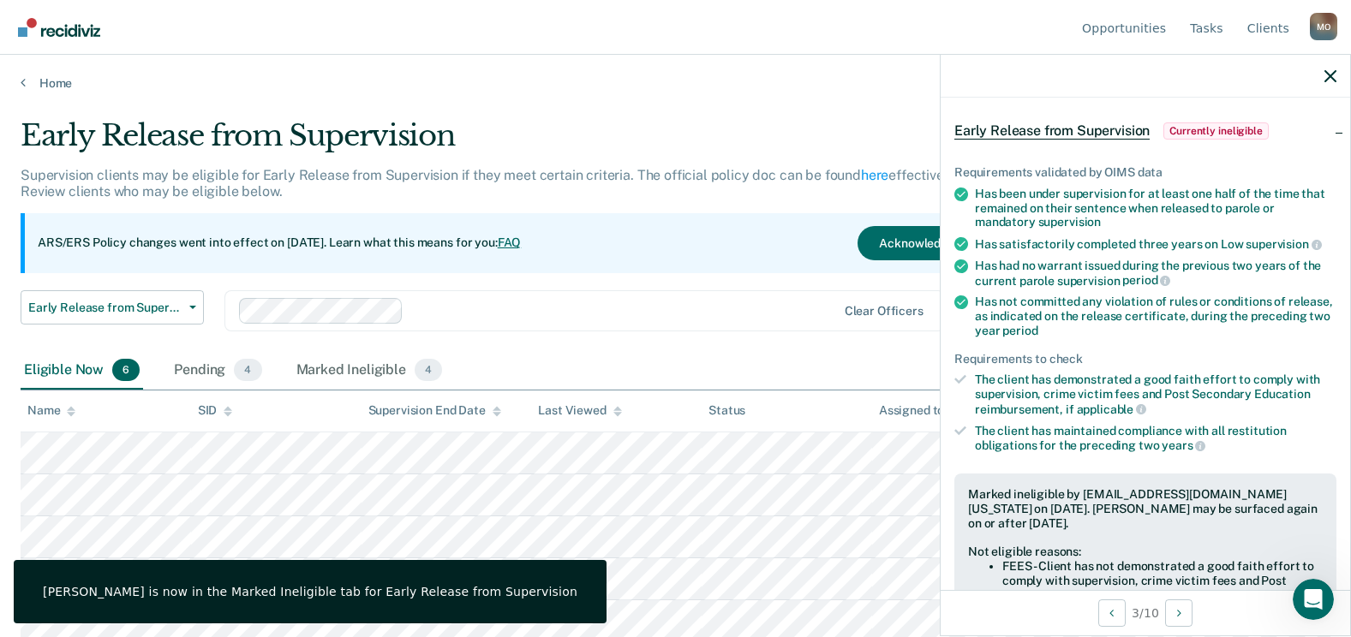
scroll to position [0, 0]
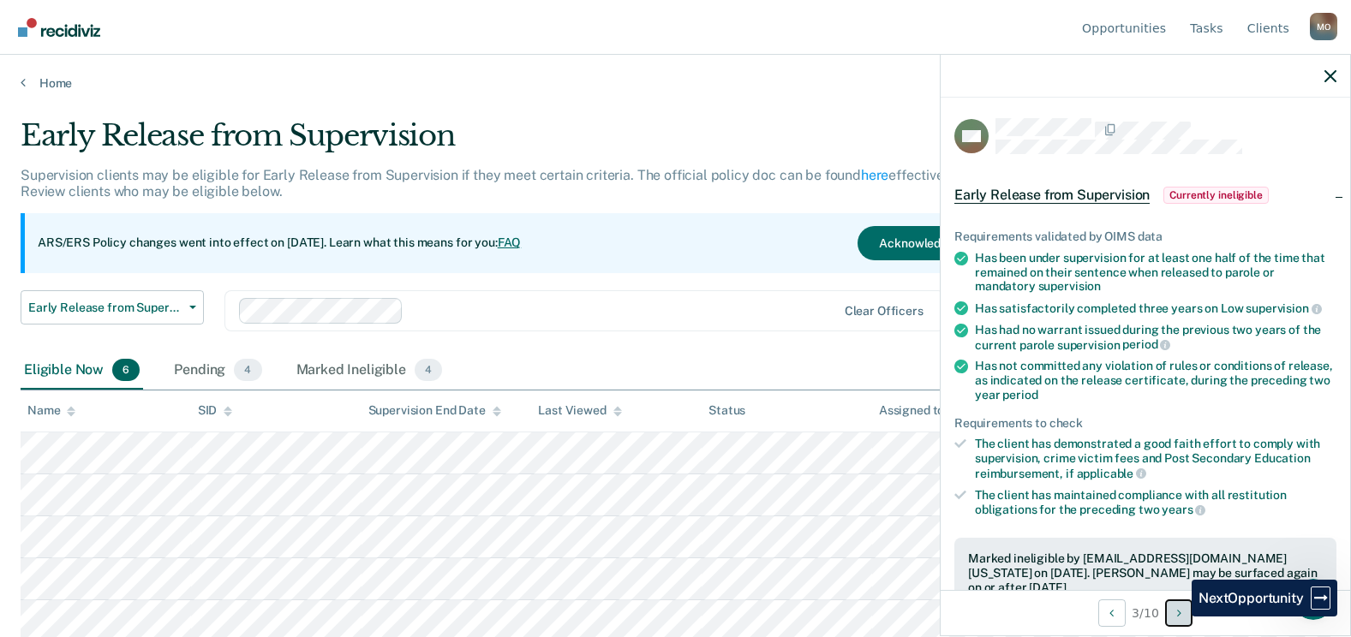
click at [1179, 617] on icon "Next Opportunity" at bounding box center [1179, 613] width 4 height 12
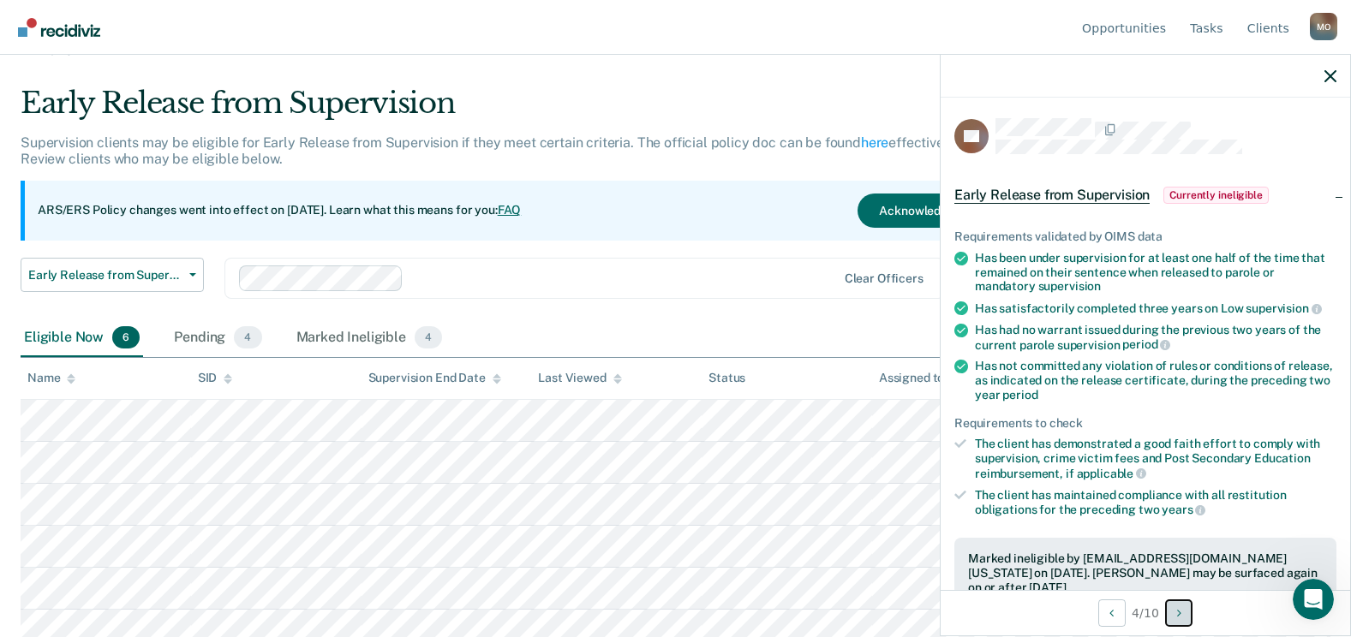
scroll to position [47, 0]
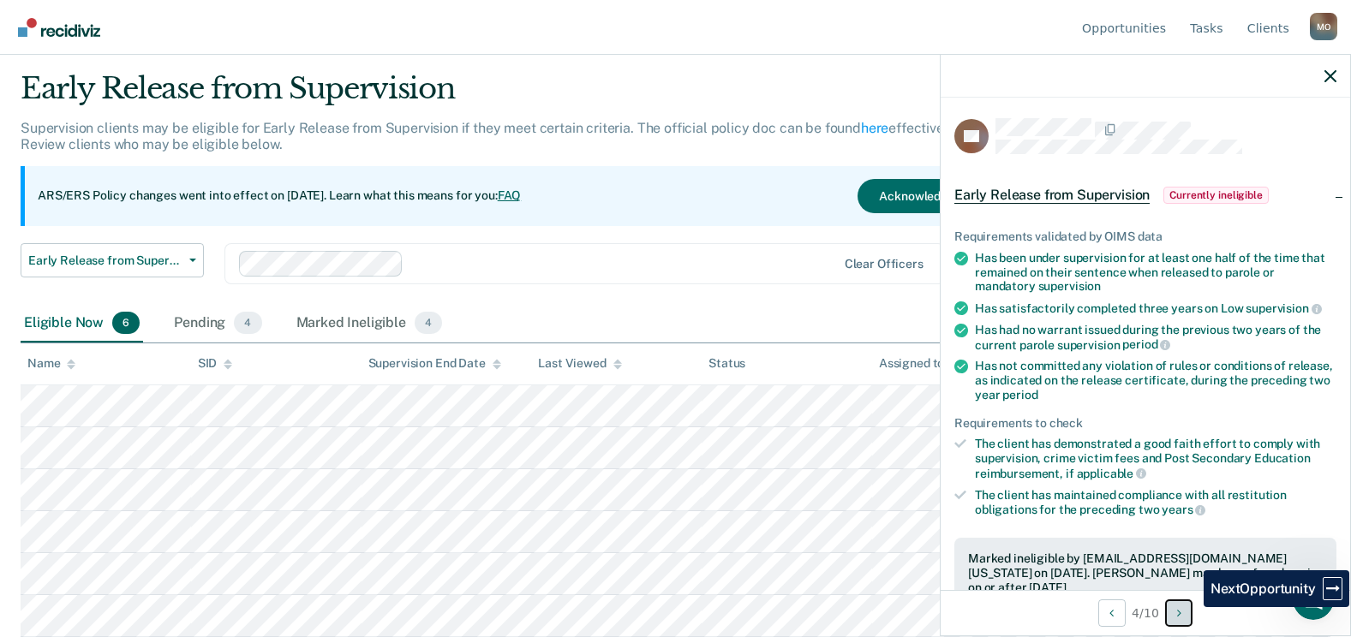
click at [1191, 617] on button "Next Opportunity" at bounding box center [1178, 613] width 27 height 27
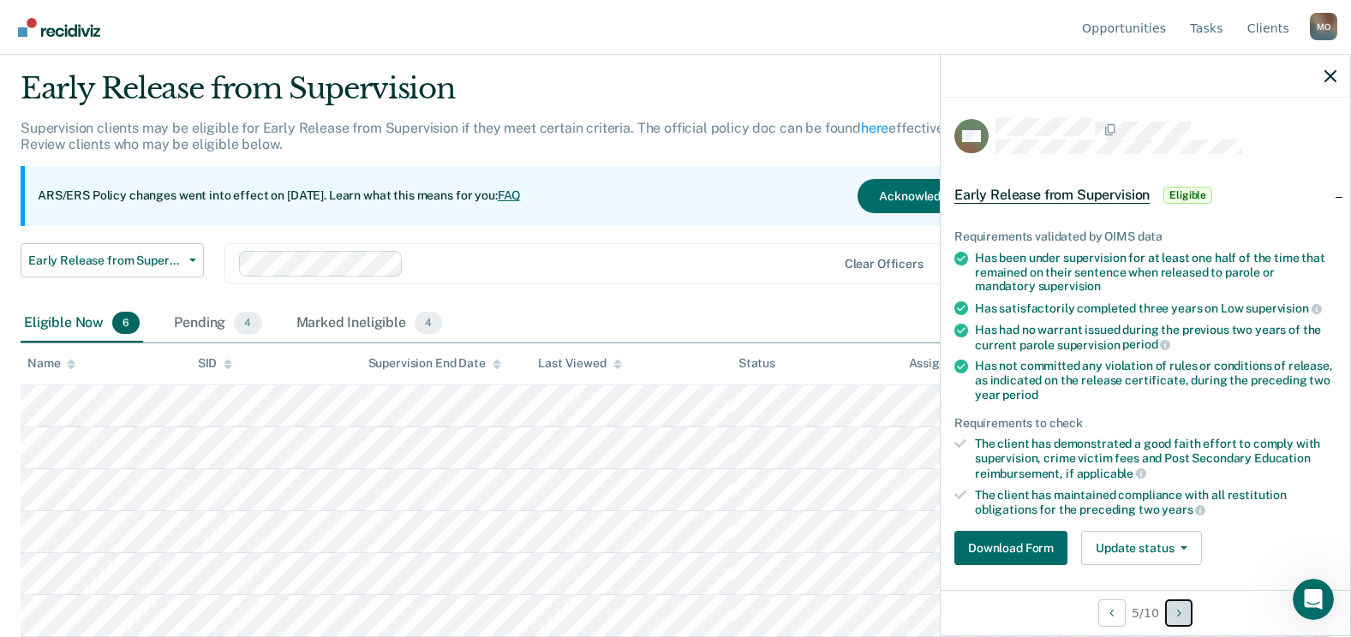
scroll to position [200, 0]
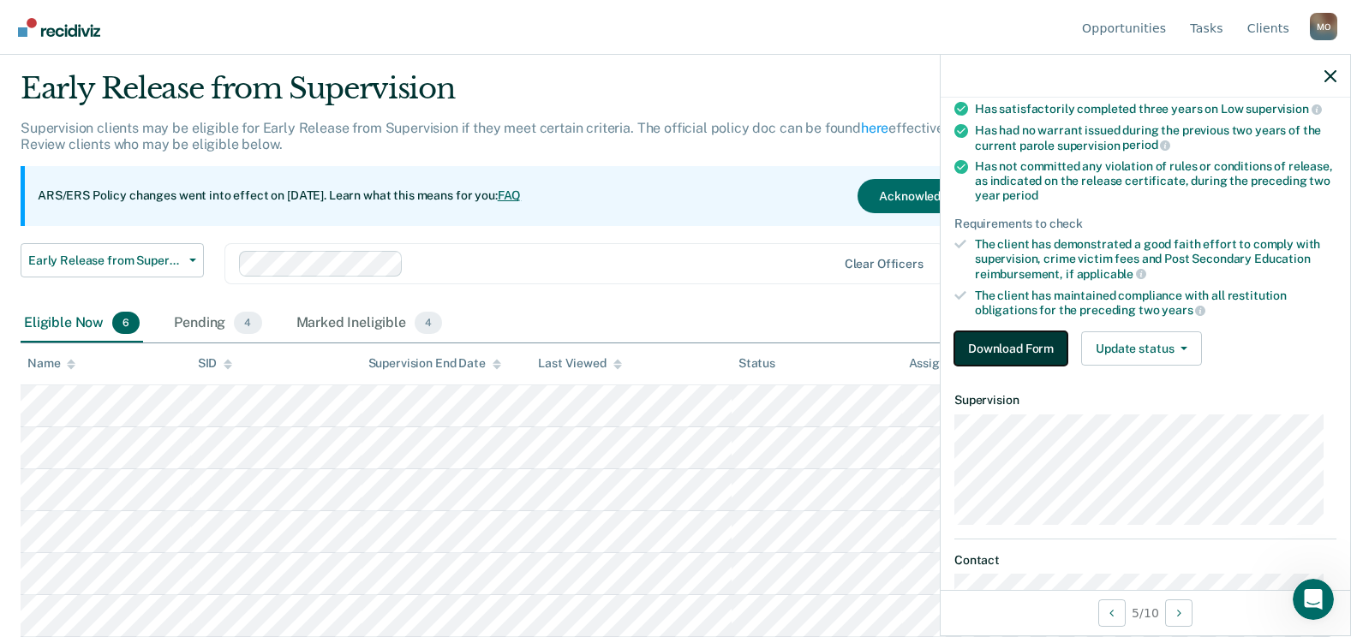
click at [1021, 332] on button "Download Form" at bounding box center [1010, 349] width 113 height 34
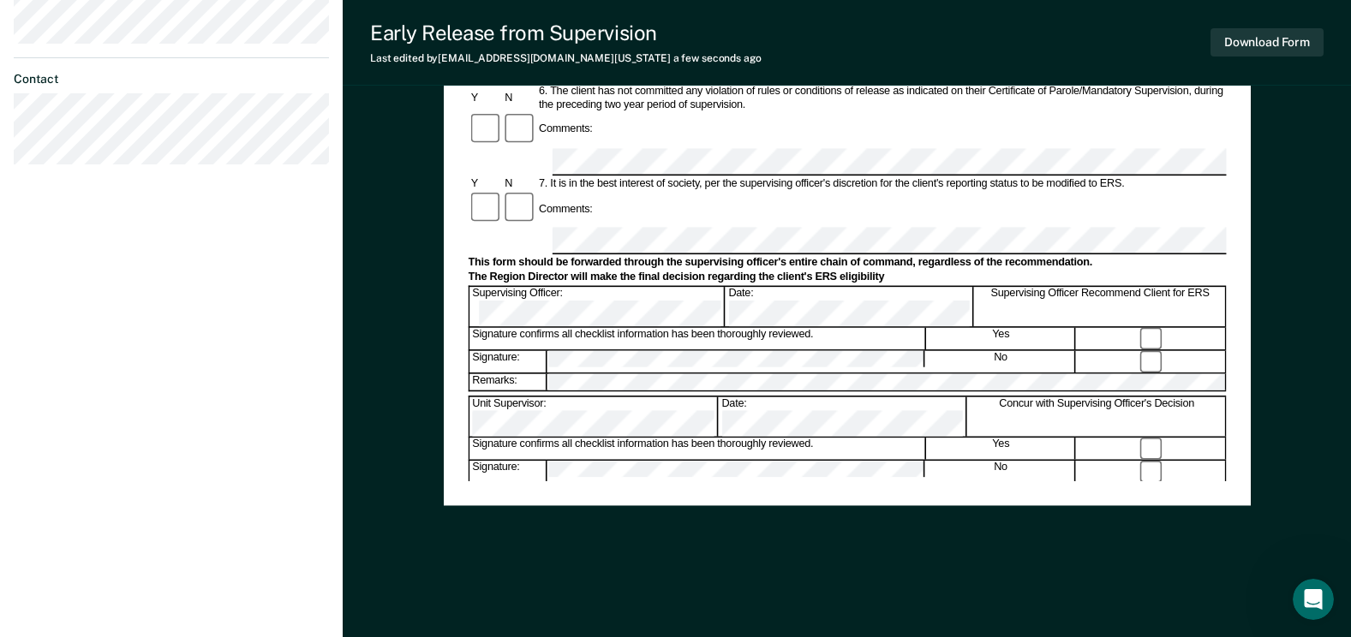
scroll to position [690, 0]
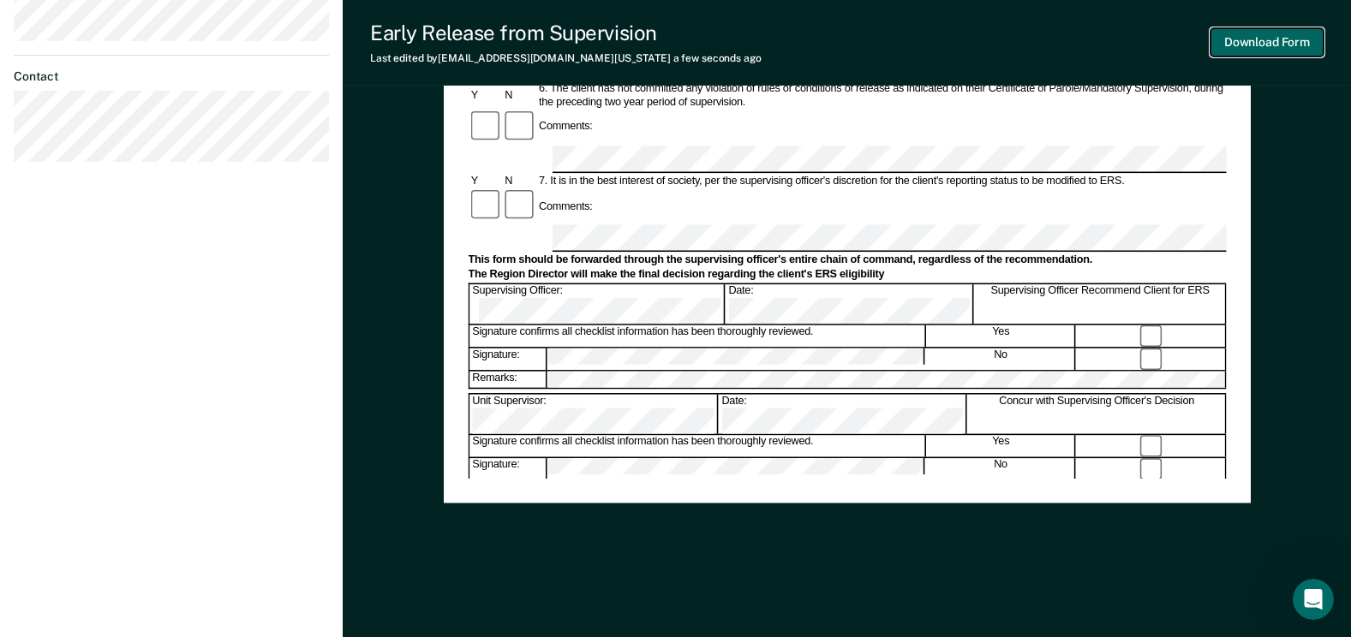
click at [1242, 33] on button "Download Form" at bounding box center [1266, 42] width 113 height 28
